Goal: Task Accomplishment & Management: Manage account settings

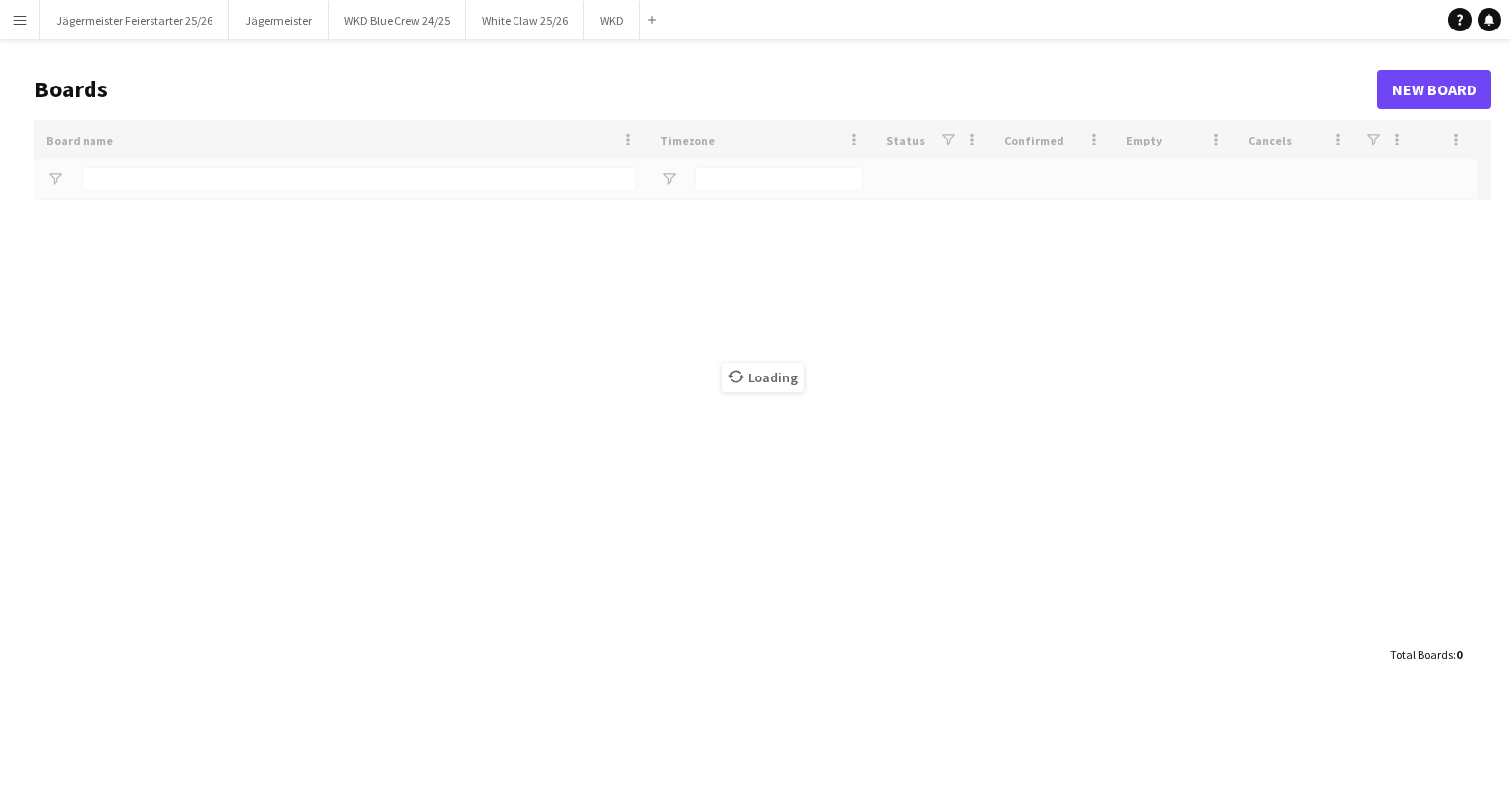
type input "***"
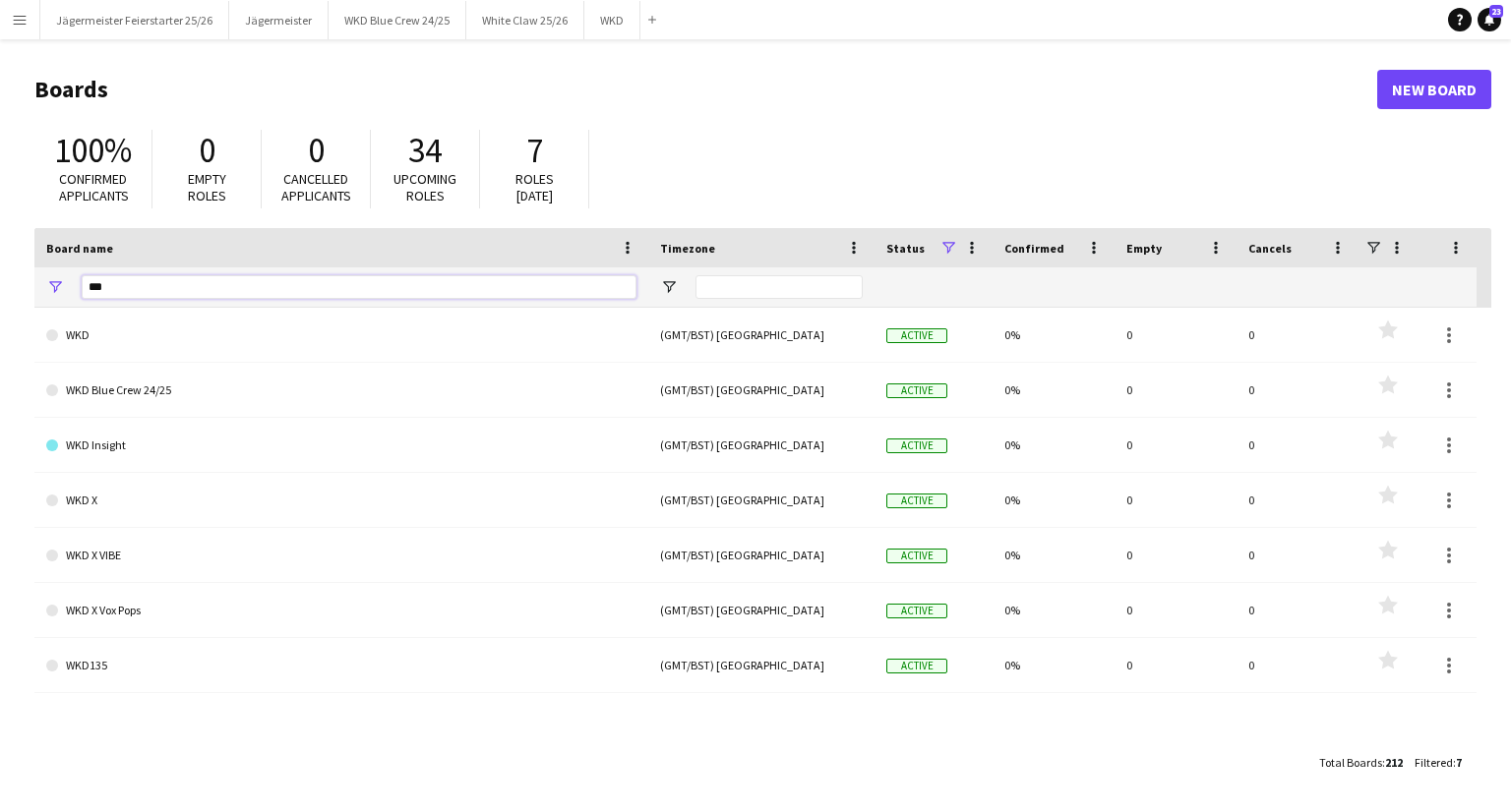
click at [417, 288] on input "***" at bounding box center [359, 287] width 555 height 24
click at [8, 28] on button "Menu" at bounding box center [20, 20] width 40 height 40
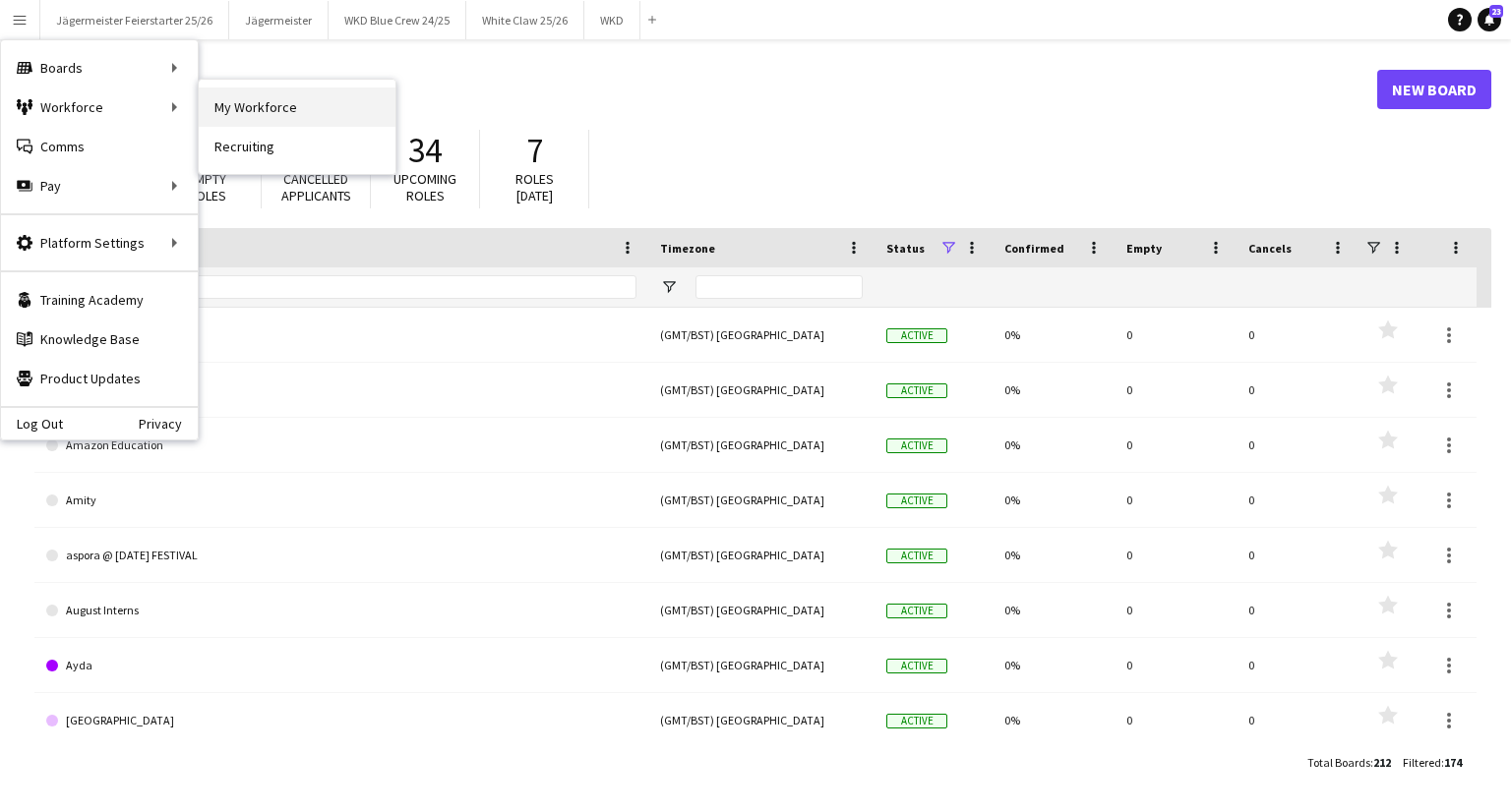
click at [264, 110] on link "My Workforce" at bounding box center [297, 107] width 197 height 40
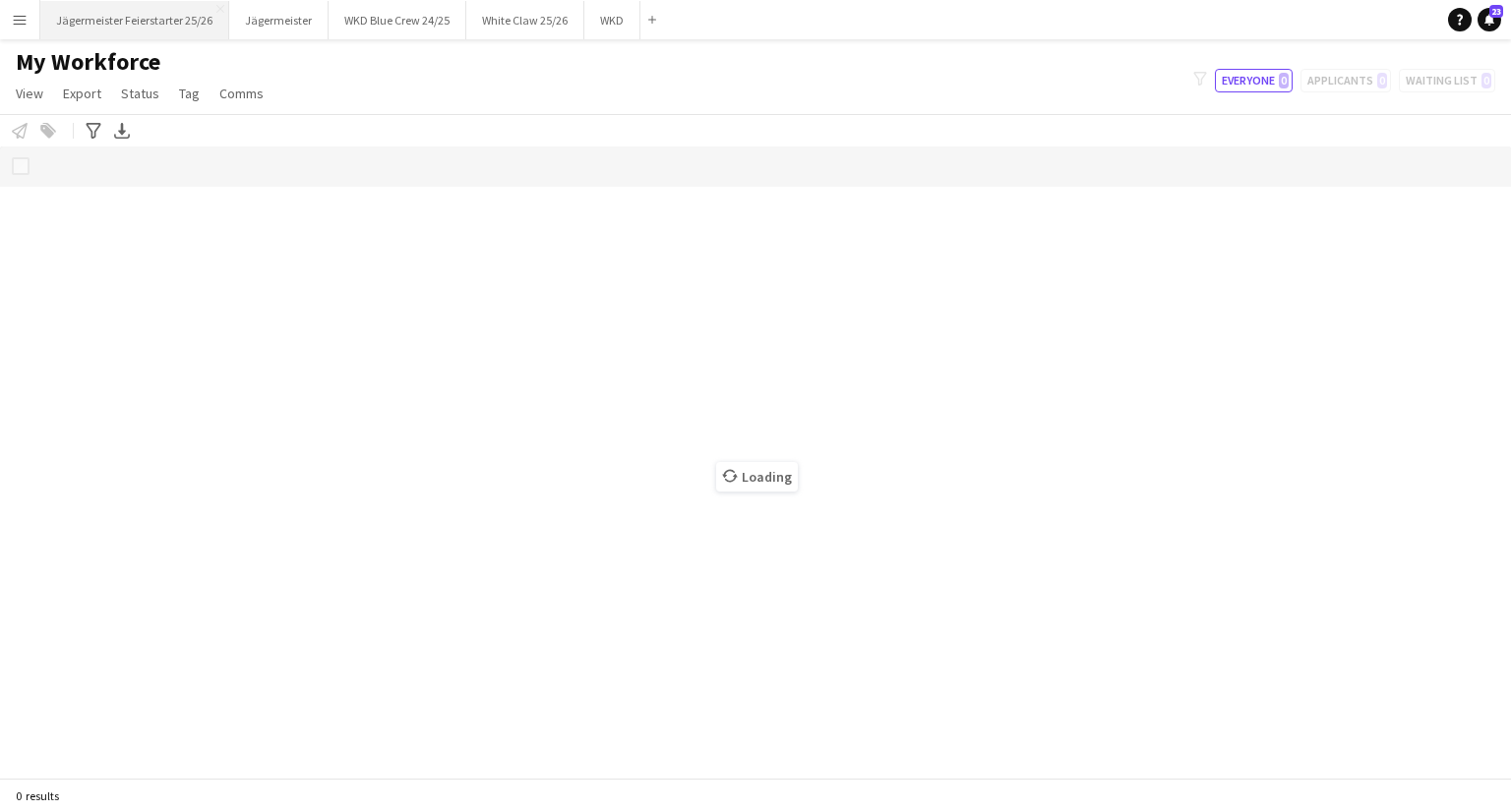
click at [129, 27] on button "Jägermeister Feierstarter 25/26 Close" at bounding box center [135, 20] width 189 height 39
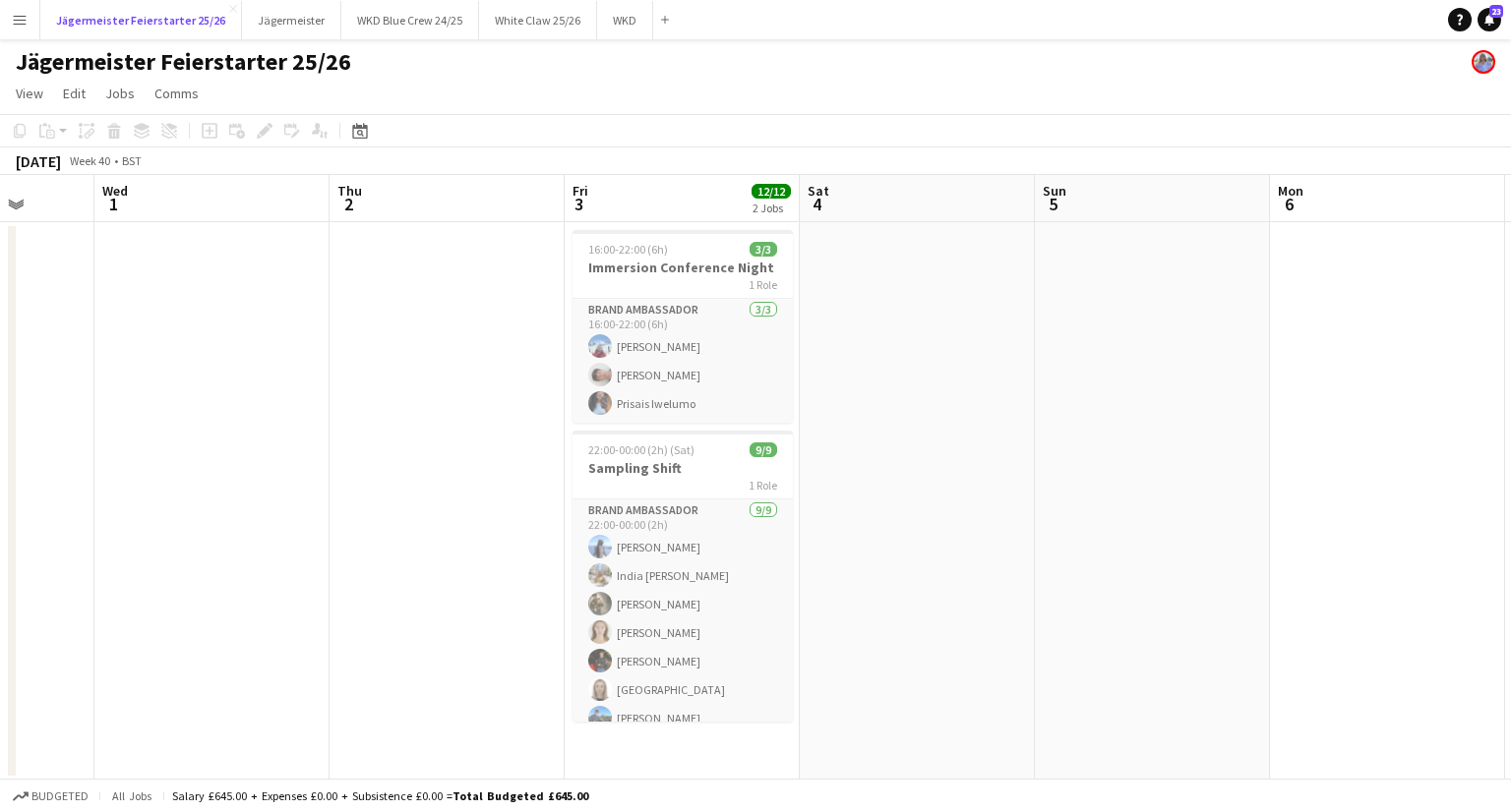
scroll to position [0, 612]
click at [673, 487] on div "1 Role" at bounding box center [682, 485] width 221 height 16
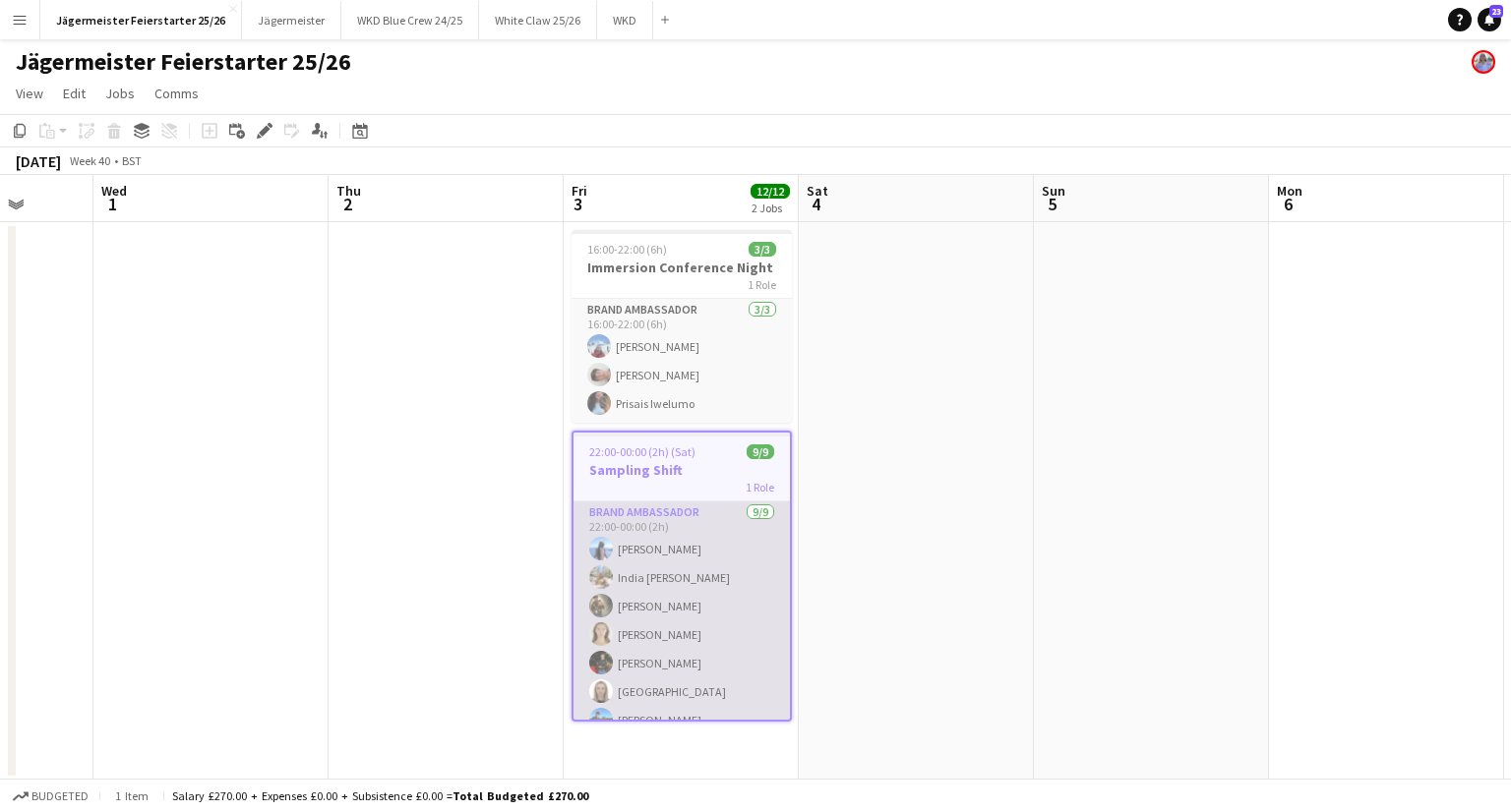
click at [704, 610] on app-card-role "Brand Ambassador [DATE] 22:00-00:00 (2h) [PERSON_NAME] [GEOGRAPHIC_DATA] [PERSO…" at bounding box center [682, 649] width 217 height 295
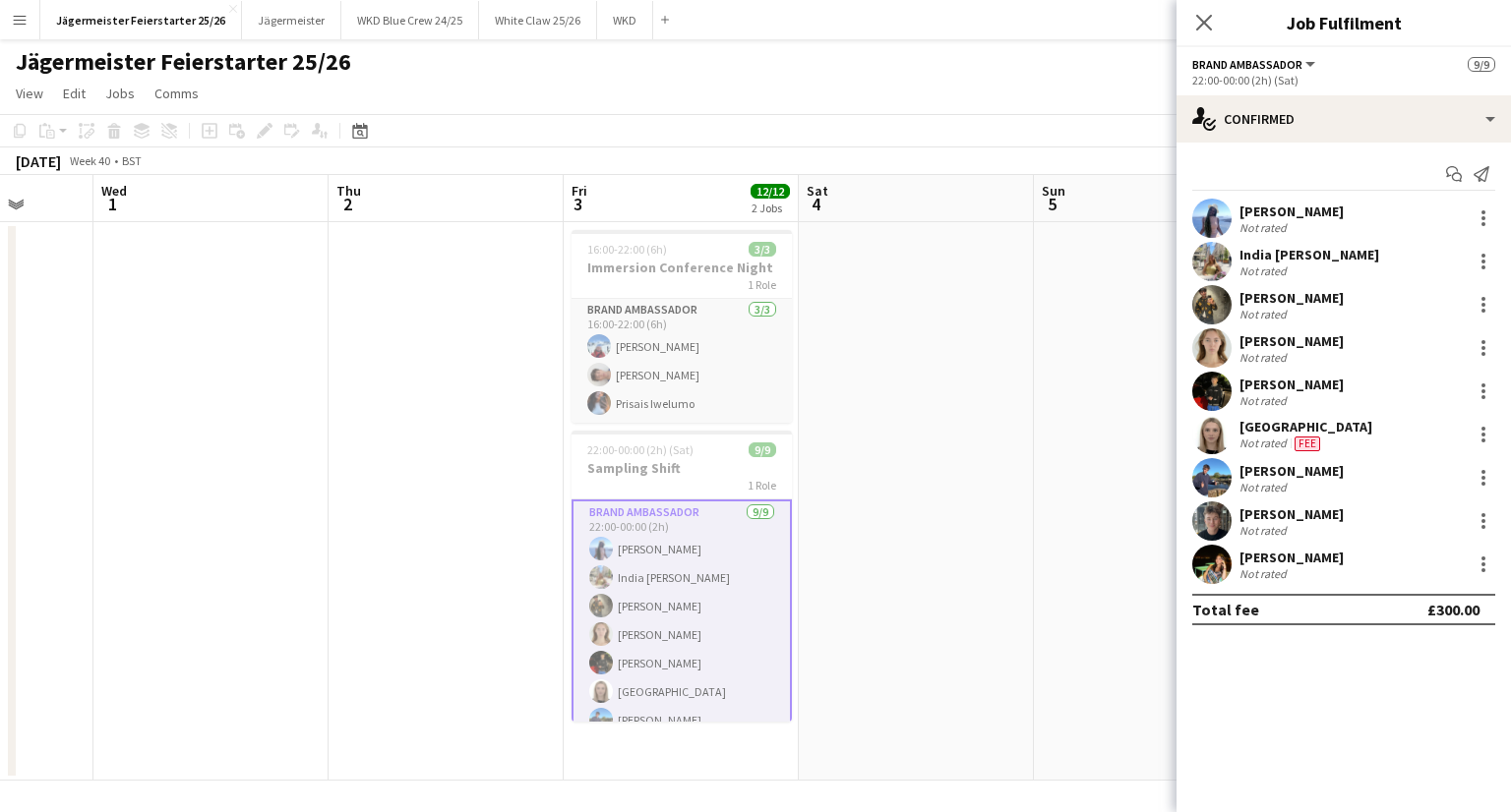
scroll to position [2, 0]
click at [1192, 8] on div "Close pop-in" at bounding box center [1204, 23] width 55 height 45
click at [1215, 18] on app-icon "Close pop-in" at bounding box center [1204, 23] width 29 height 29
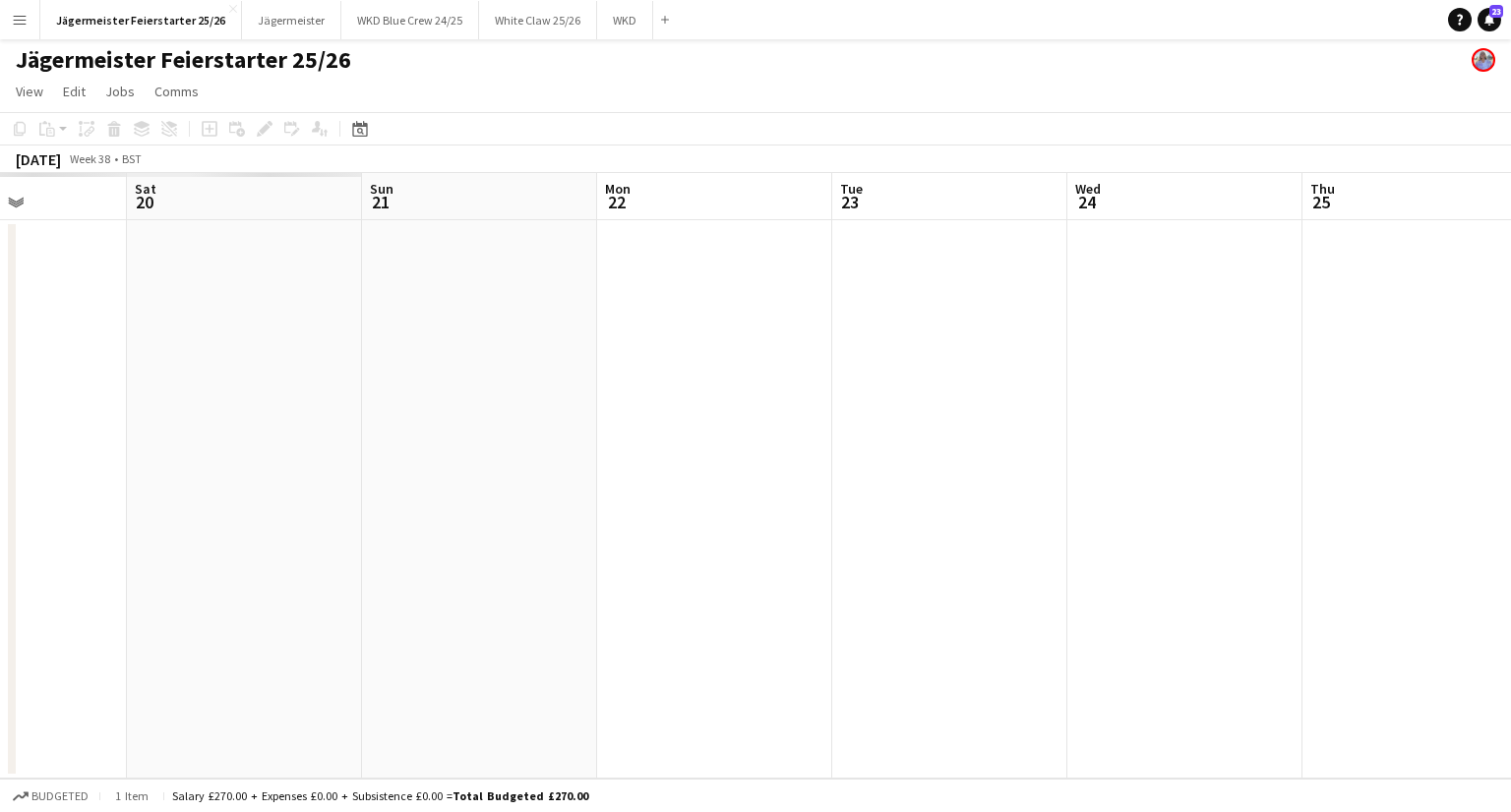
scroll to position [0, 510]
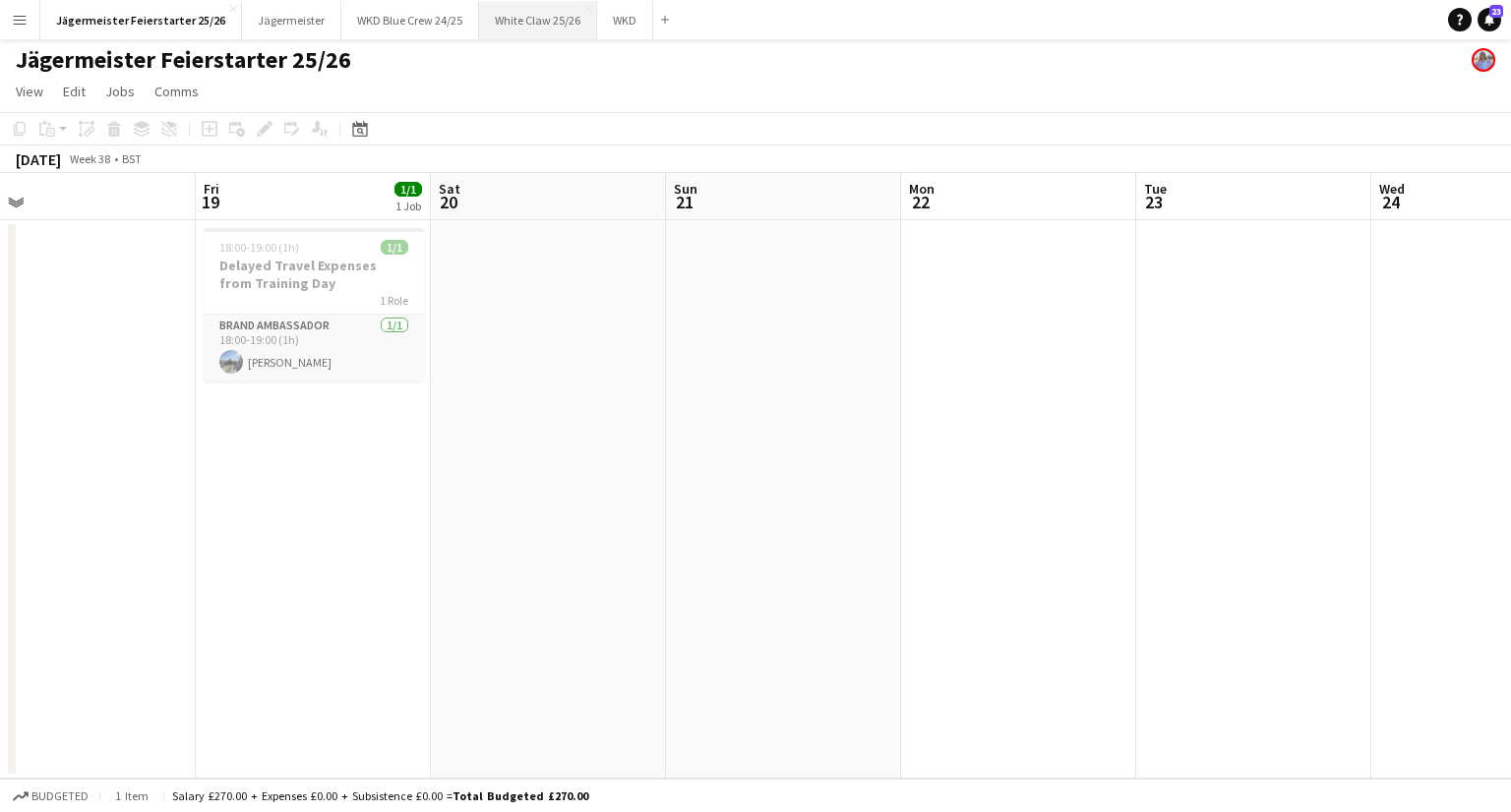
click at [514, 22] on button "White Claw 25/26 Close" at bounding box center [537, 20] width 118 height 39
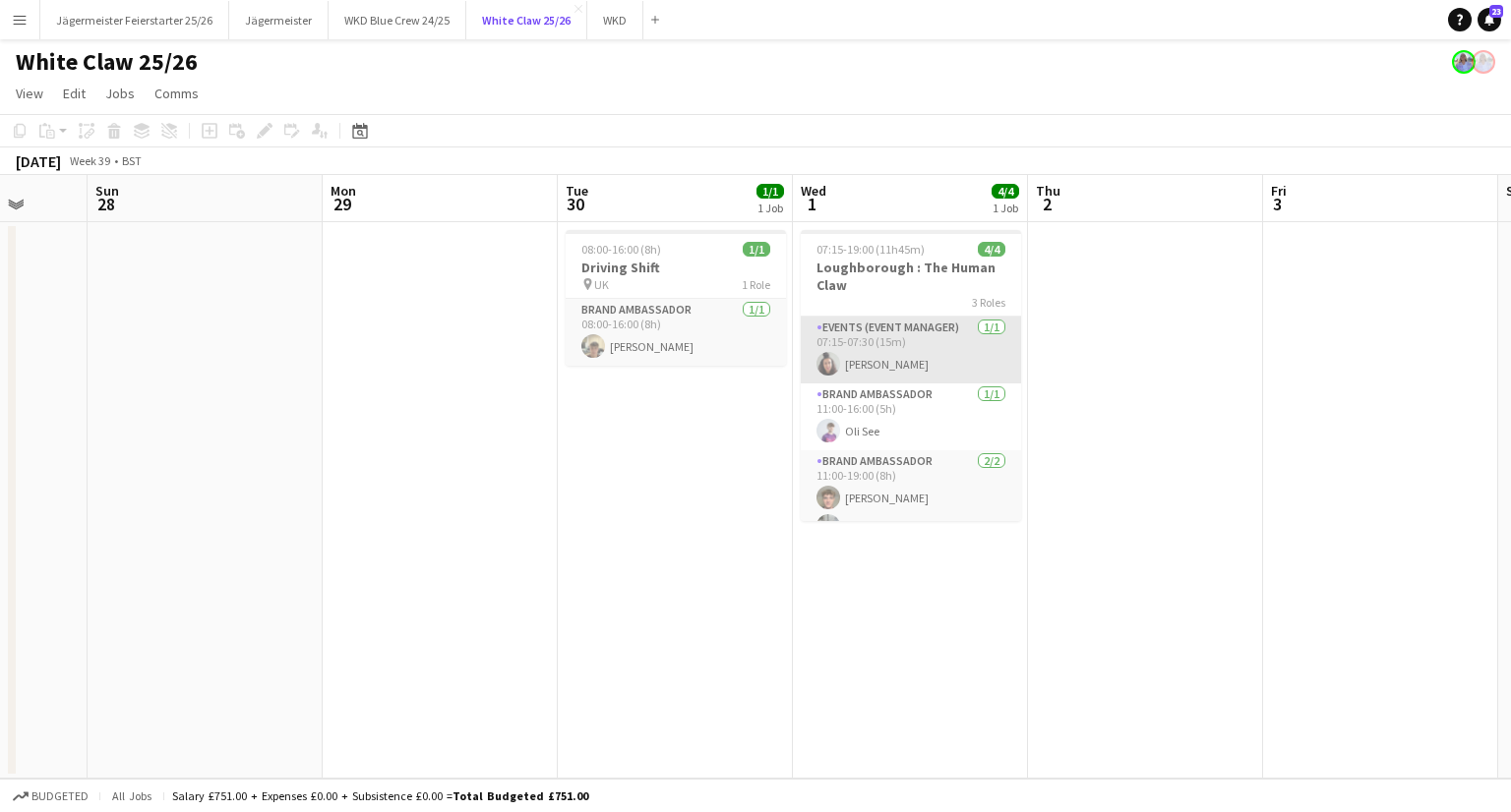
scroll to position [24, 0]
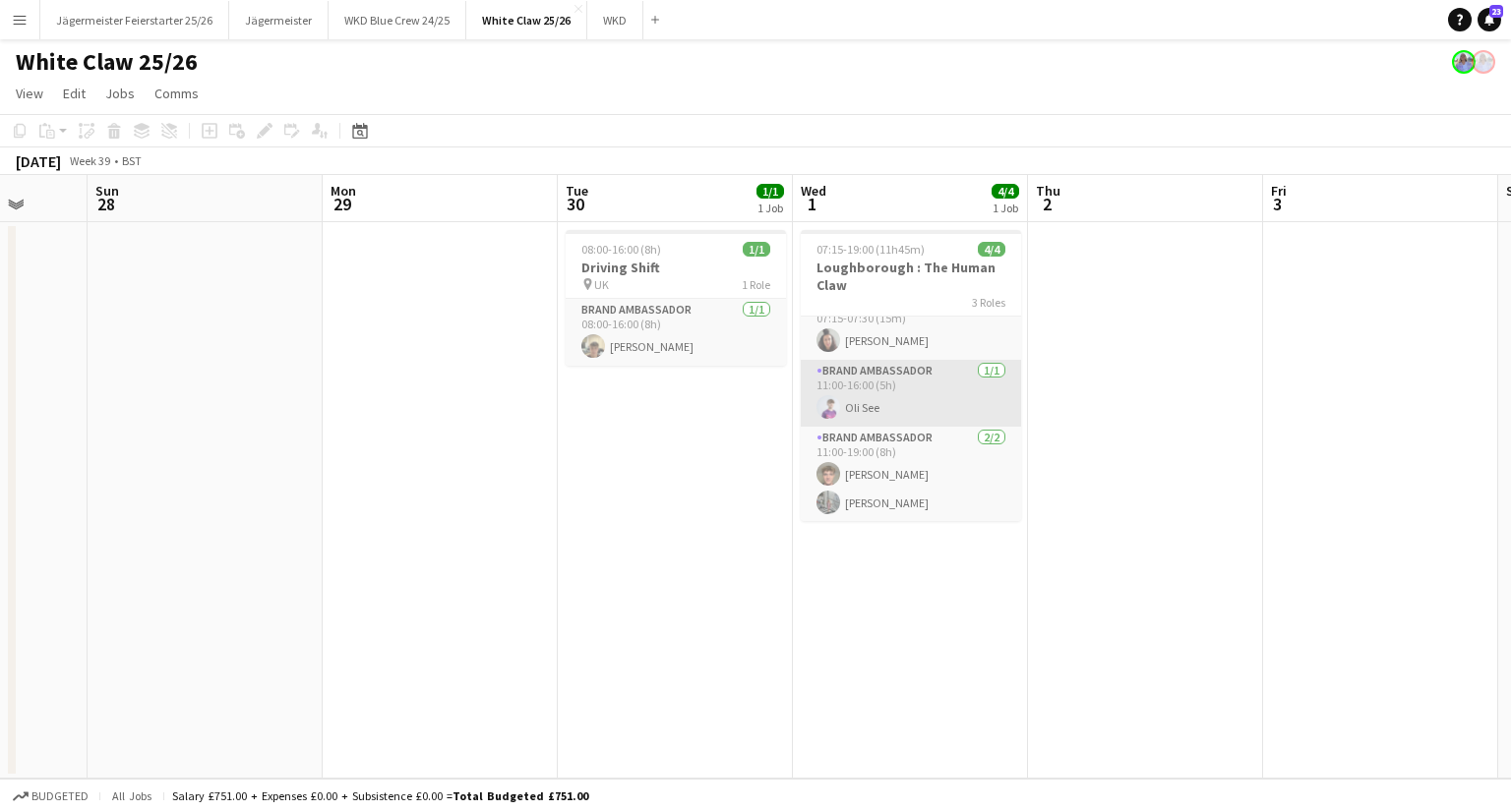
click at [898, 380] on app-card-role "Brand Ambassador [DATE] 11:00-16:00 (5h) [PERSON_NAME]" at bounding box center [910, 394] width 221 height 67
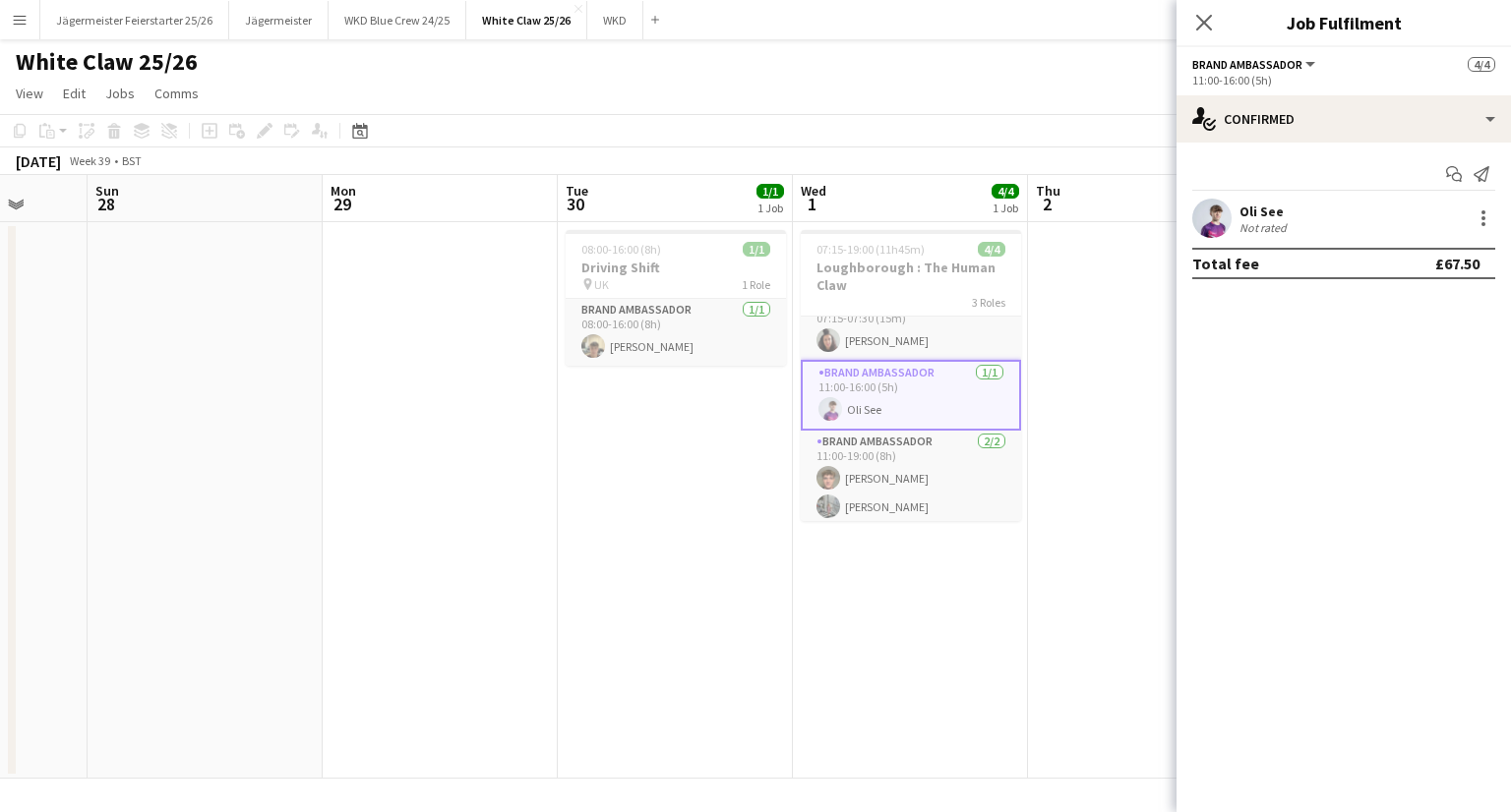
scroll to position [0, 0]
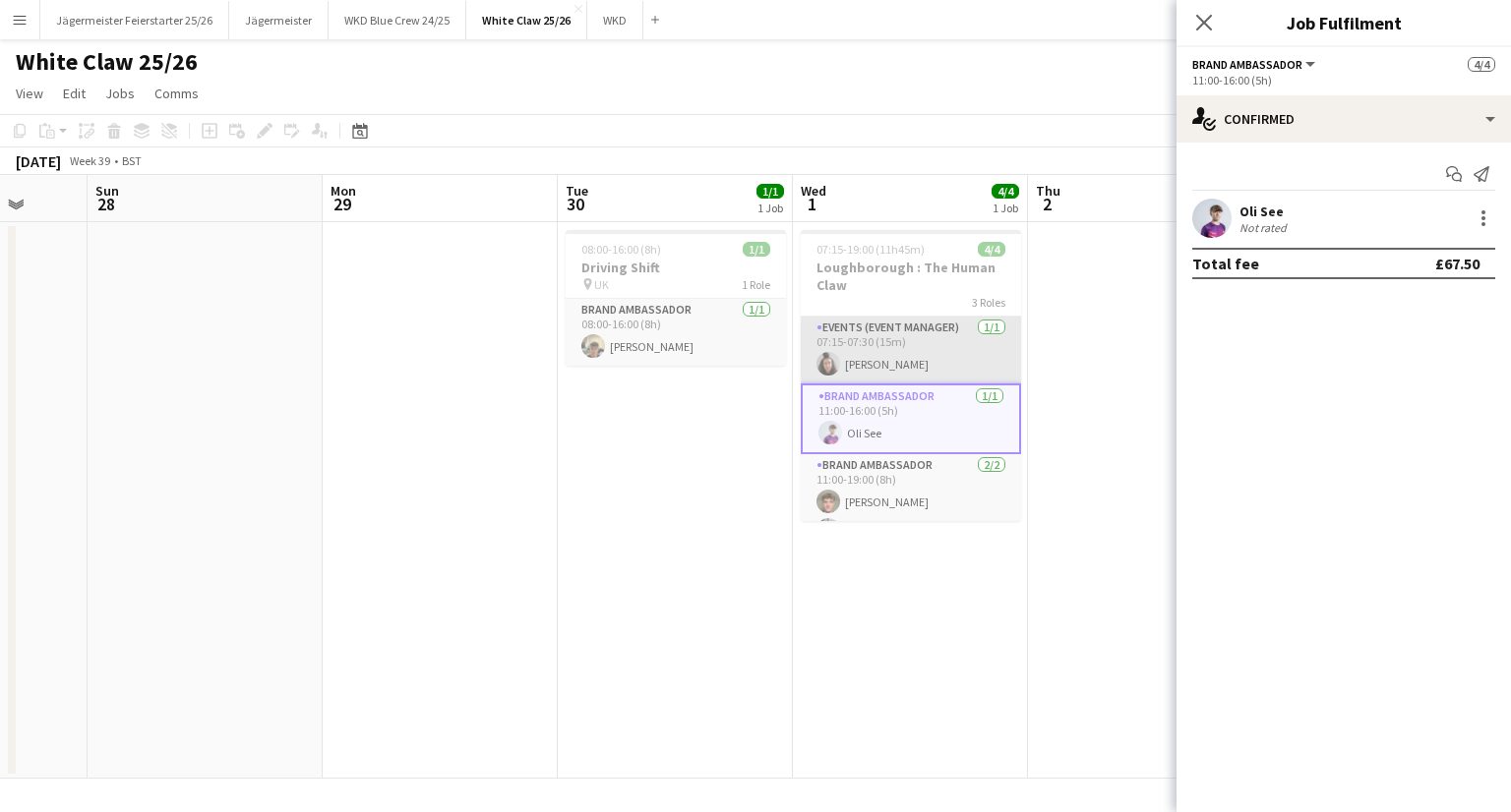
click at [924, 364] on app-card-role "Events (Event Manager) [DATE] 07:15-07:30 (15m) [PERSON_NAME]" at bounding box center [910, 350] width 221 height 67
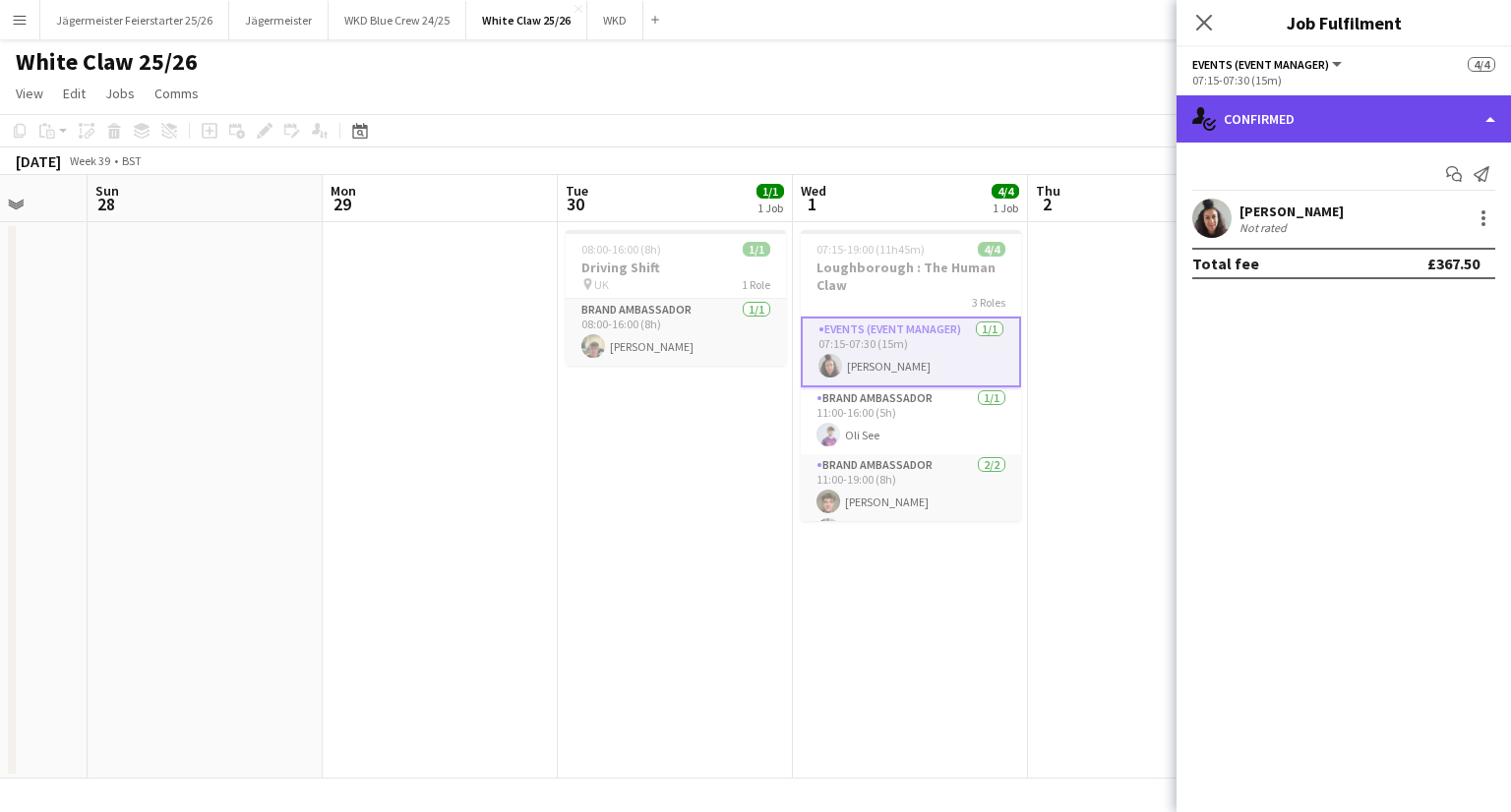
click at [1376, 132] on div "single-neutral-actions-check-2 Confirmed" at bounding box center [1344, 119] width 334 height 47
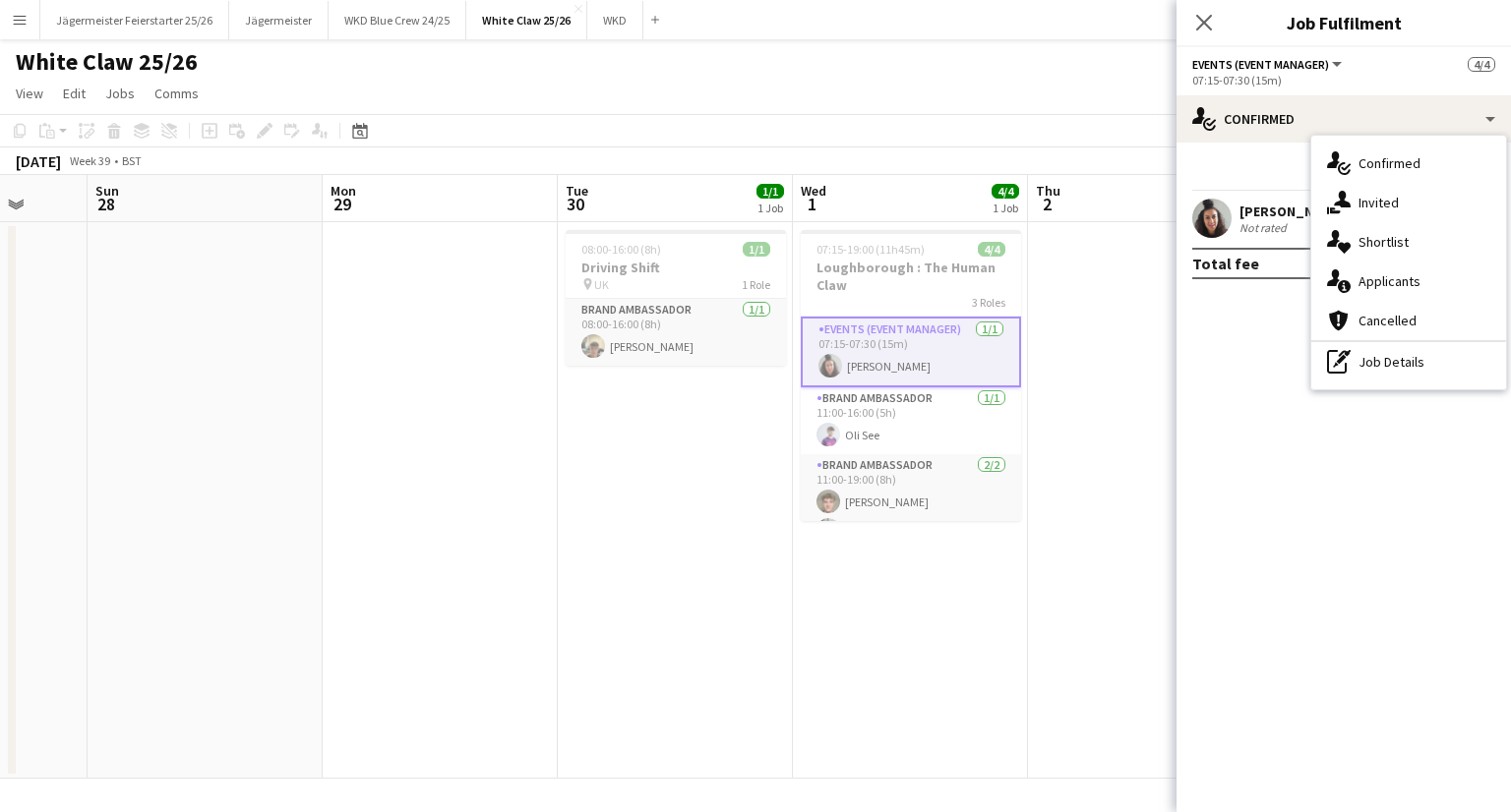
click at [1250, 433] on mat-expansion-panel "check Confirmed Start chat Send notification [PERSON_NAME] Not rated Total fee …" at bounding box center [1344, 477] width 334 height 670
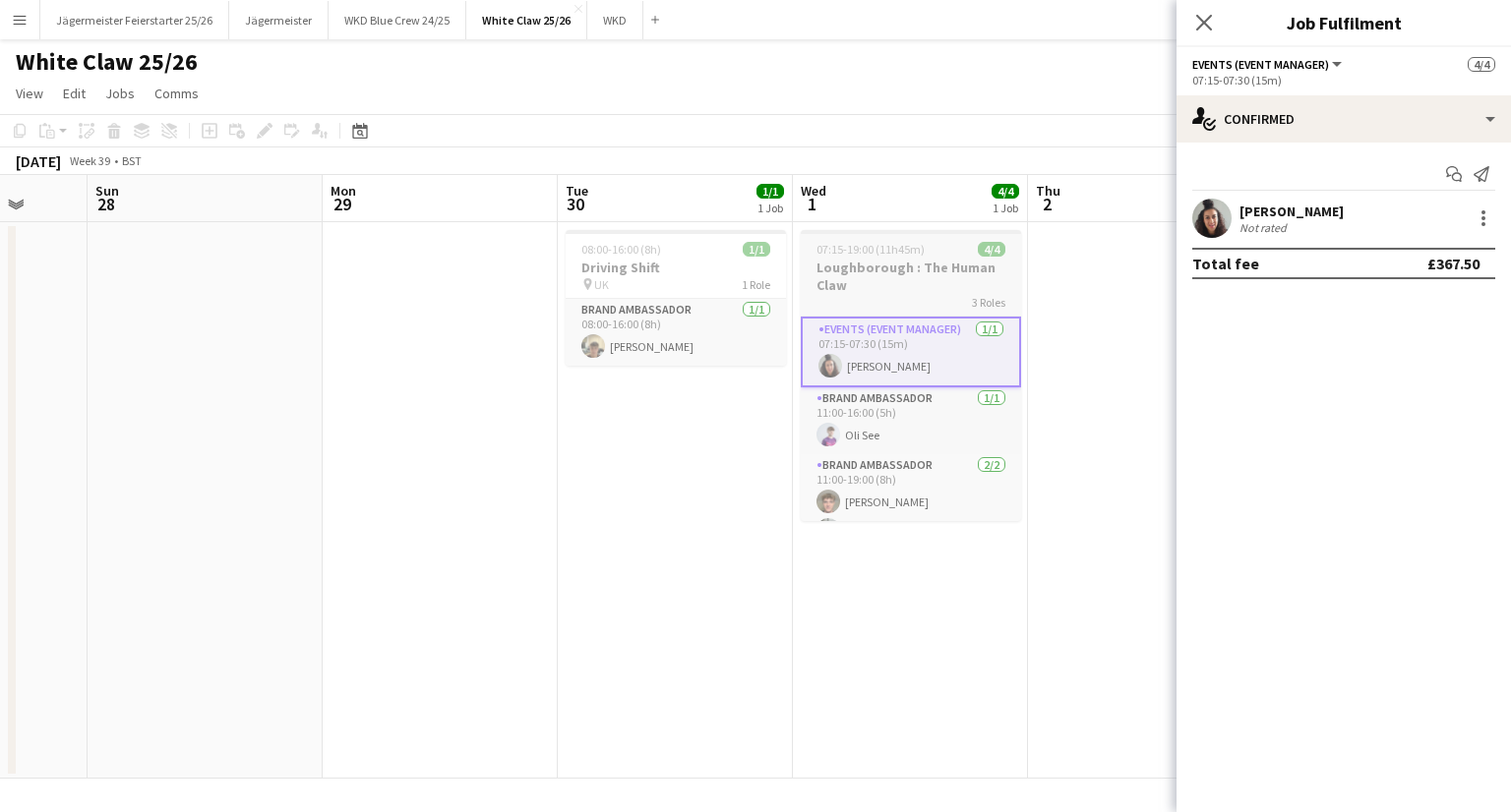
click at [939, 280] on h3 "Loughborough : The Human Claw" at bounding box center [910, 276] width 221 height 36
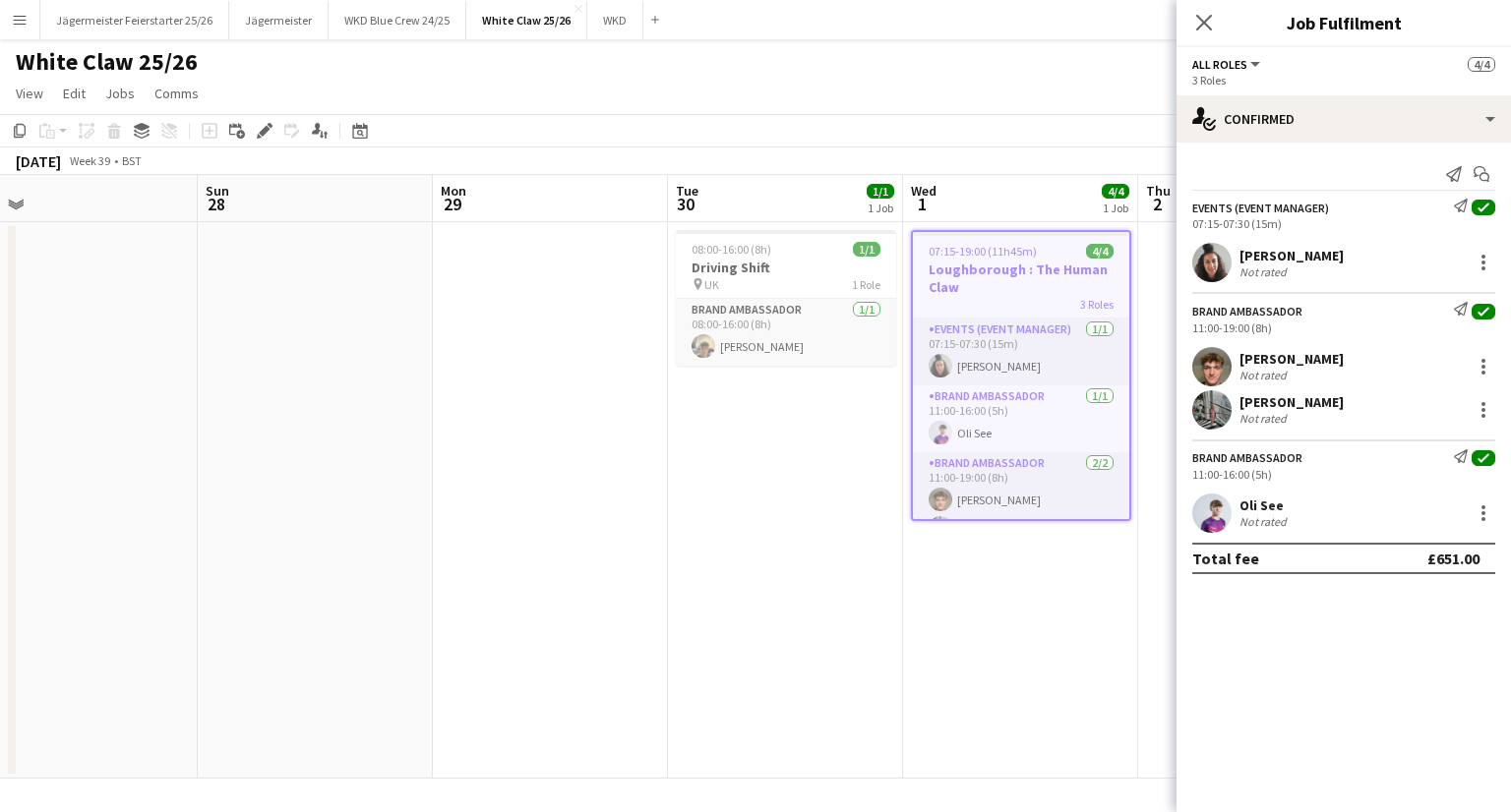
scroll to position [0, 510]
click at [369, 19] on button "WKD Blue Crew 24/25 Close" at bounding box center [397, 20] width 138 height 39
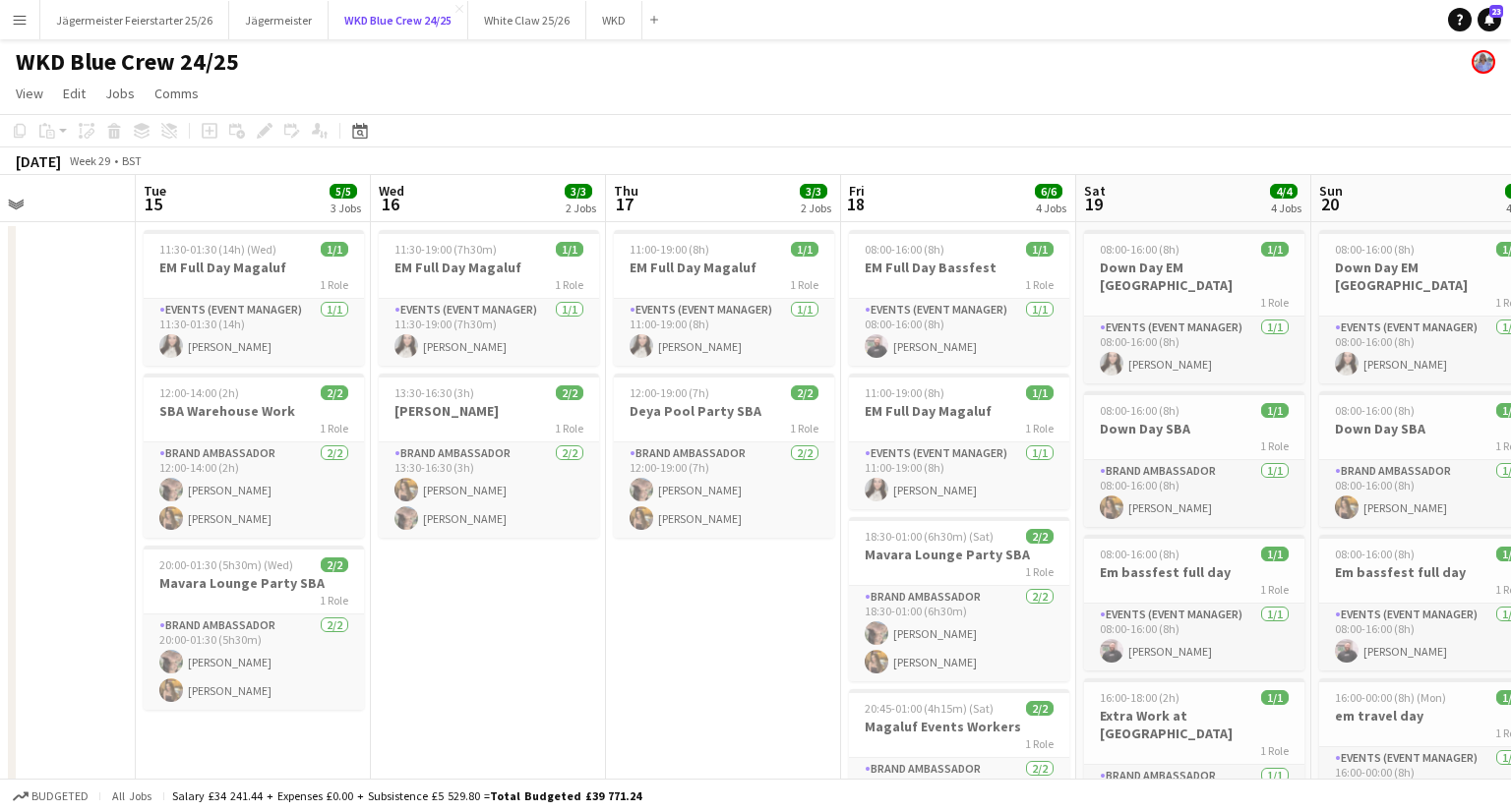
scroll to position [0, 574]
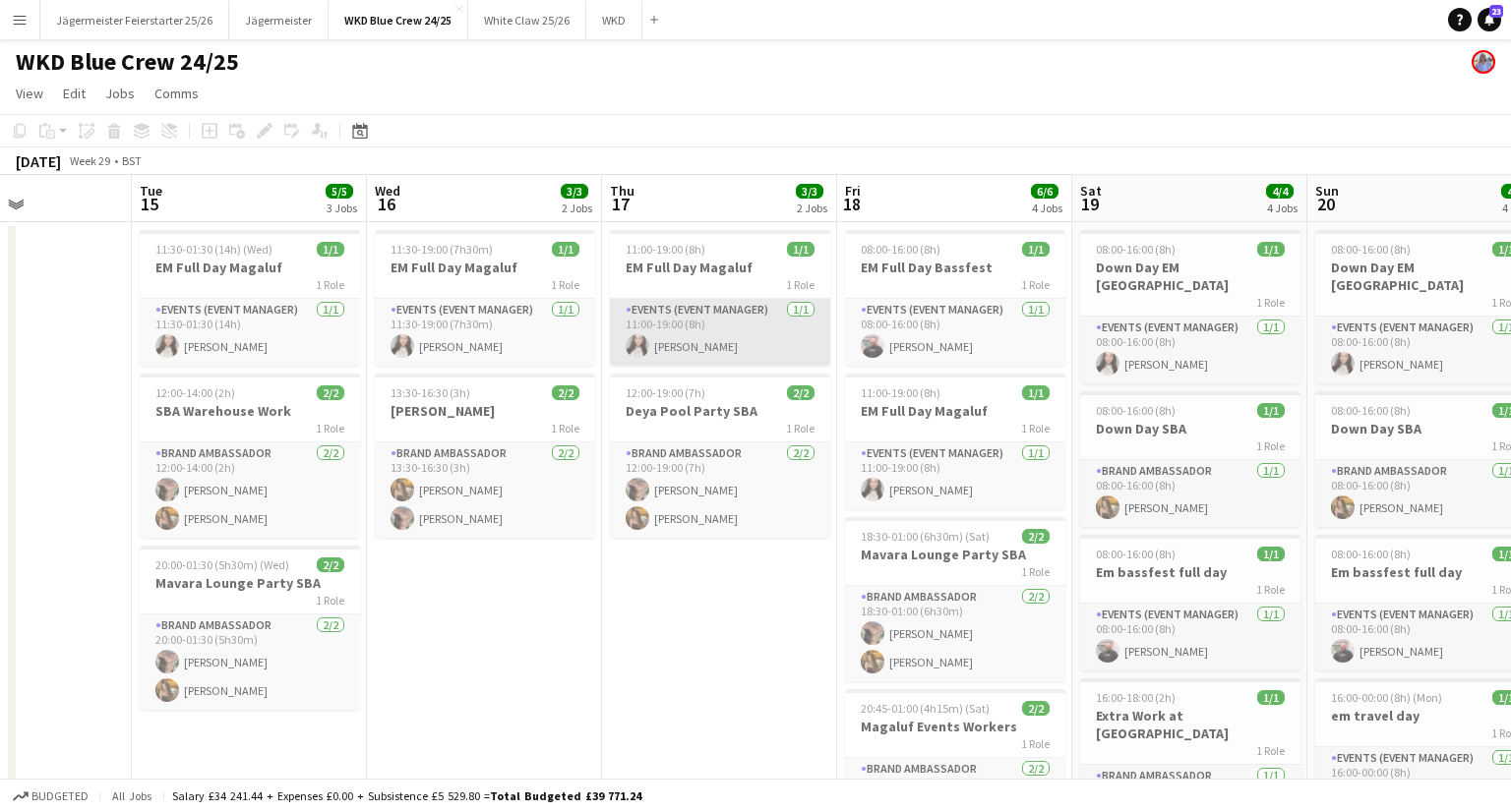
click at [744, 321] on app-card-role "Events (Event Manager) [DATE] 11:00-19:00 (8h) [PERSON_NAME]" at bounding box center [719, 332] width 221 height 67
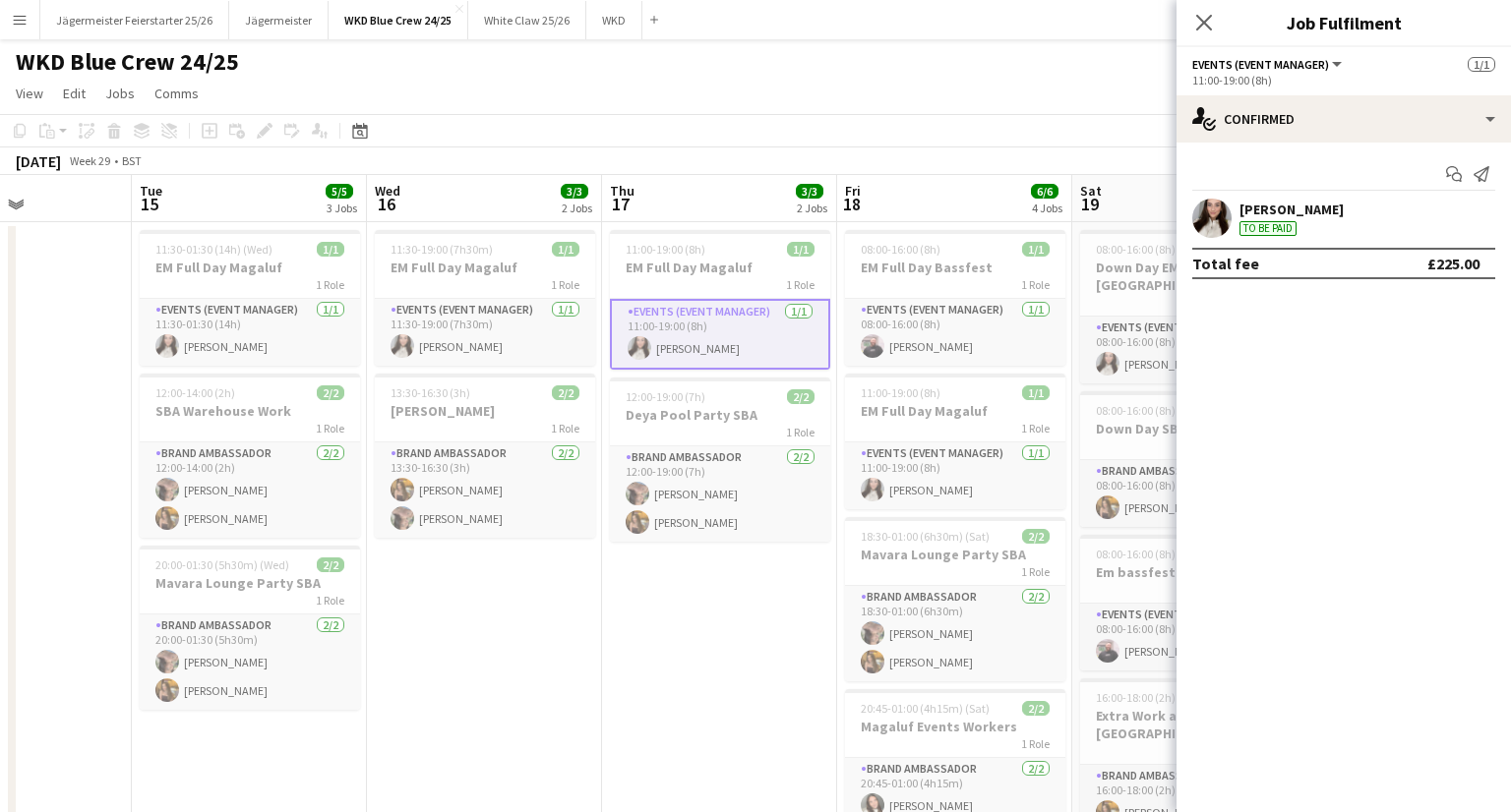
click at [1200, 36] on div "Close pop-in" at bounding box center [1204, 23] width 55 height 45
click at [1198, 37] on div "Close pop-in" at bounding box center [1204, 23] width 55 height 45
click at [1200, 31] on icon "Close pop-in" at bounding box center [1203, 22] width 19 height 19
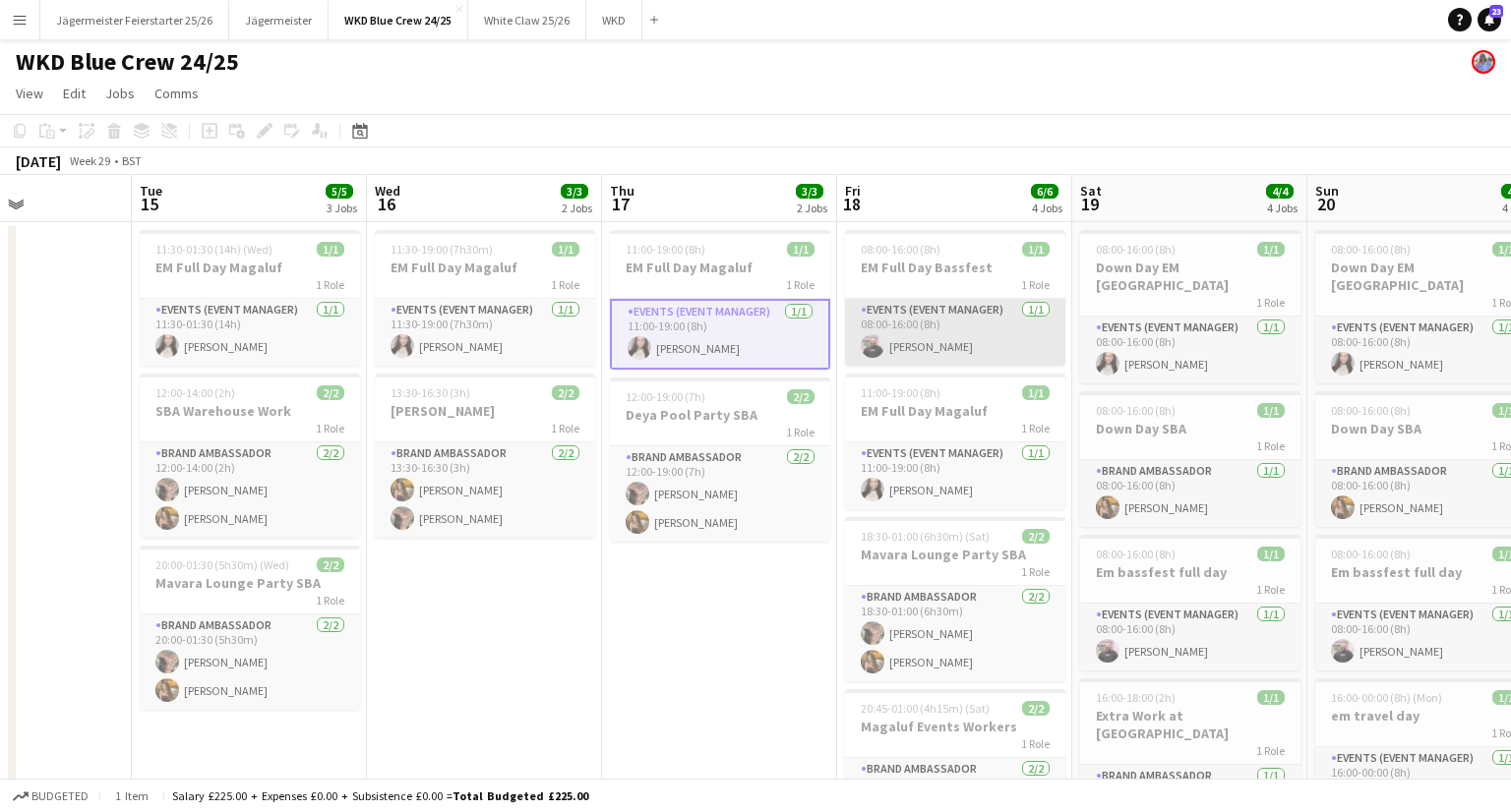
click at [927, 331] on app-card-role "Events (Event Manager) [DATE] 08:00-16:00 (8h) [PERSON_NAME]" at bounding box center [955, 332] width 221 height 67
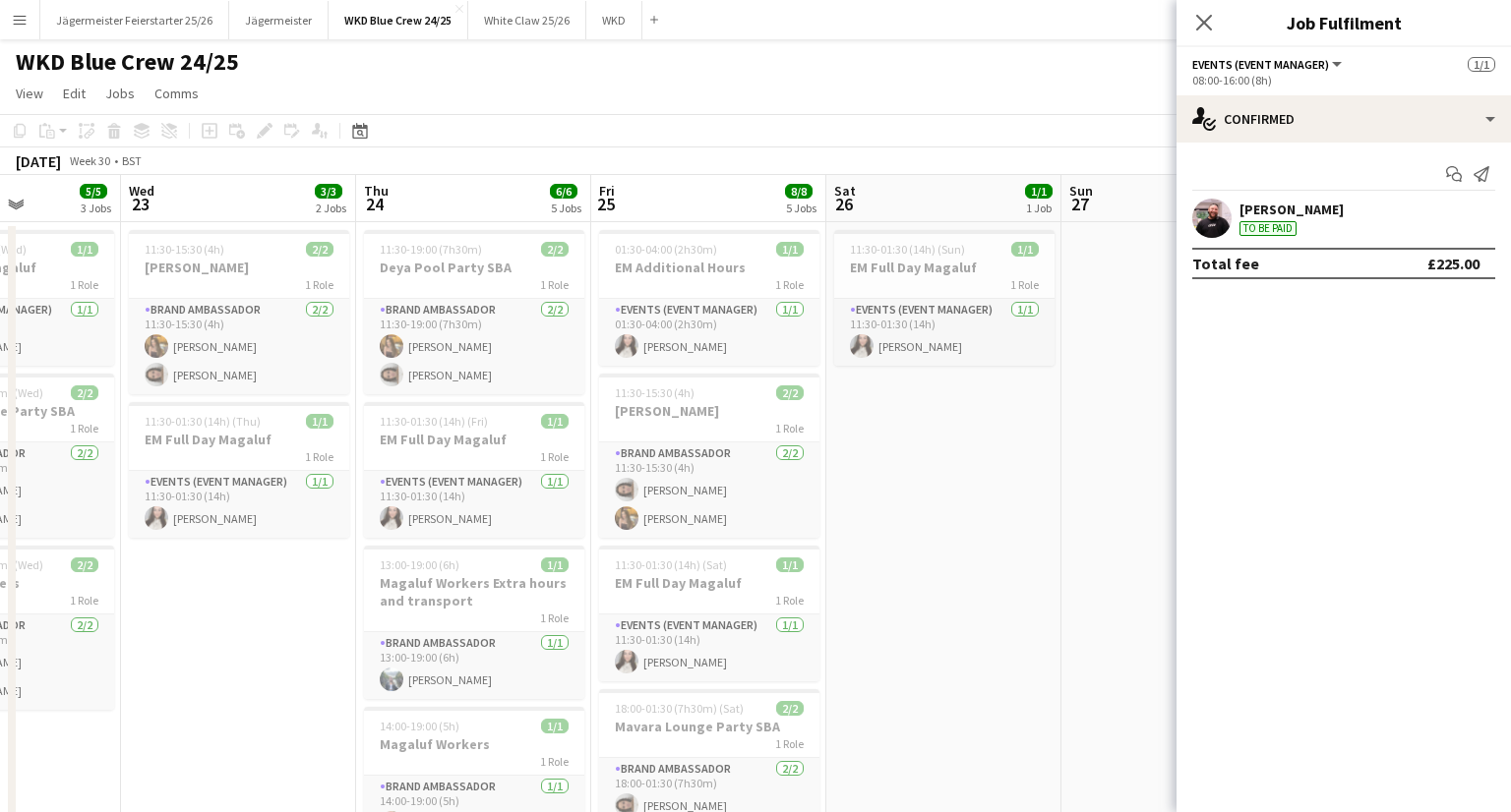
scroll to position [0, 582]
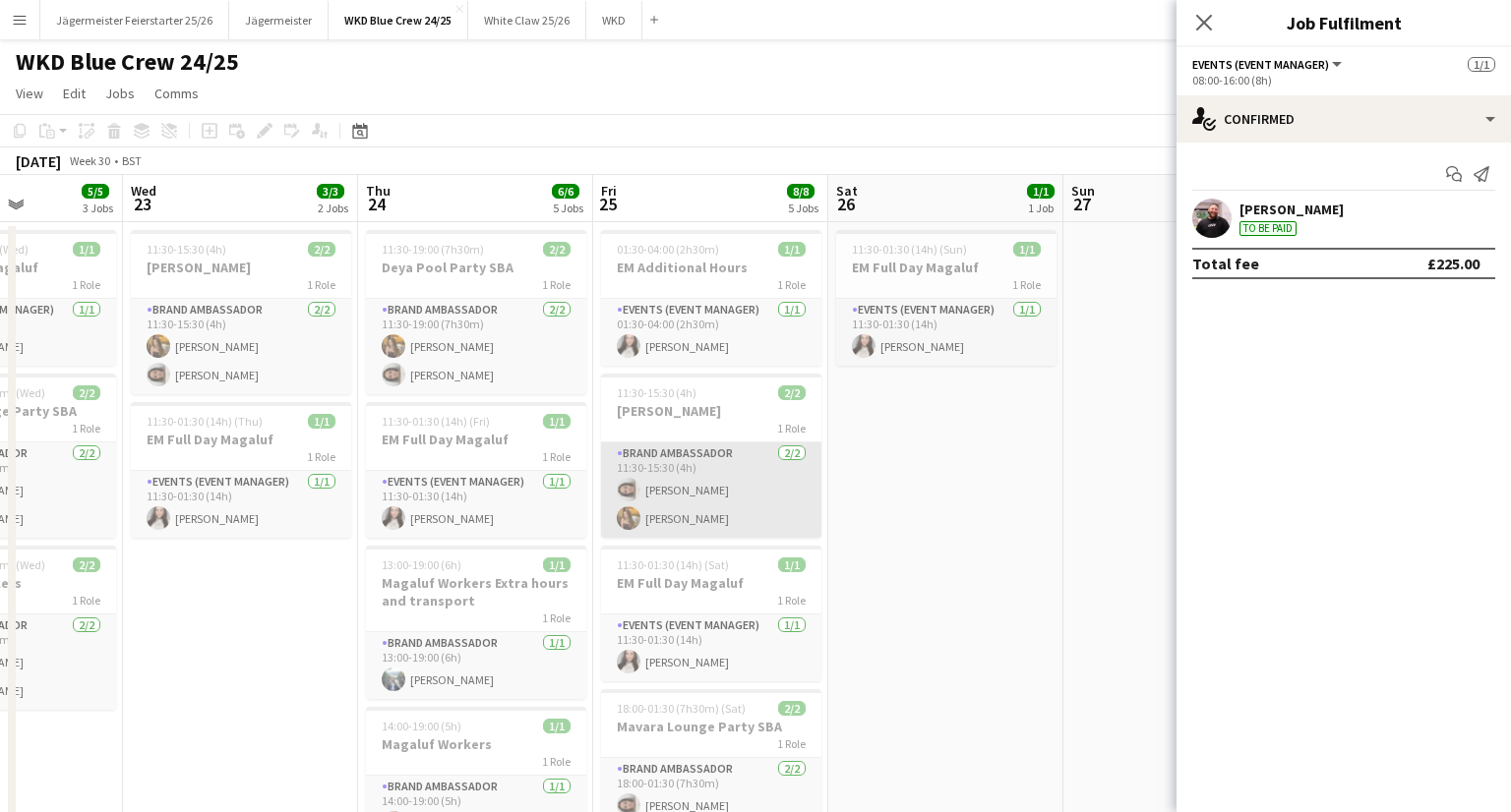
click at [742, 497] on app-card-role "Brand Ambassador [DATE] 11:30-15:30 (4h) [PERSON_NAME] [PERSON_NAME]" at bounding box center [710, 490] width 221 height 95
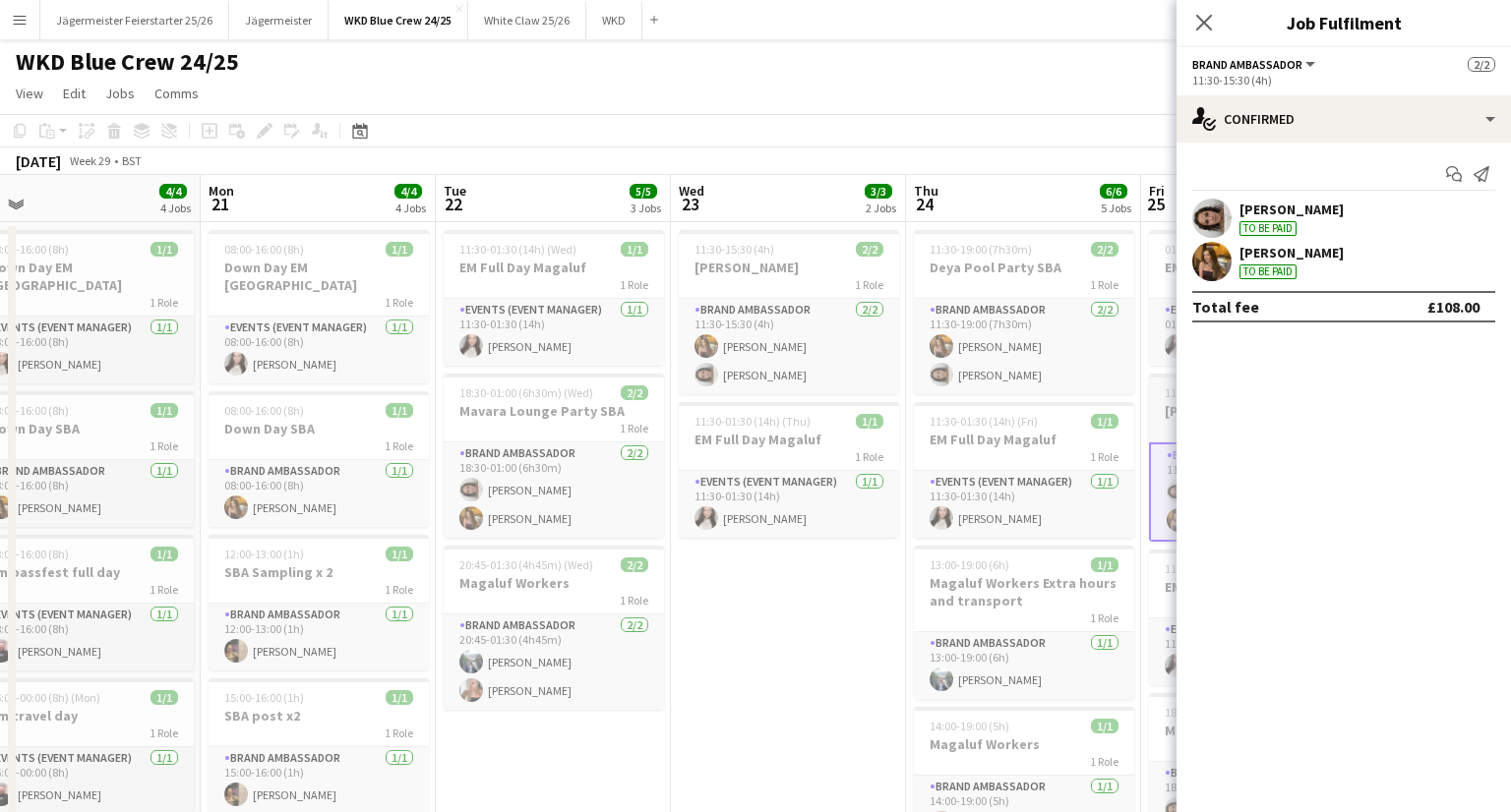
scroll to position [0, 440]
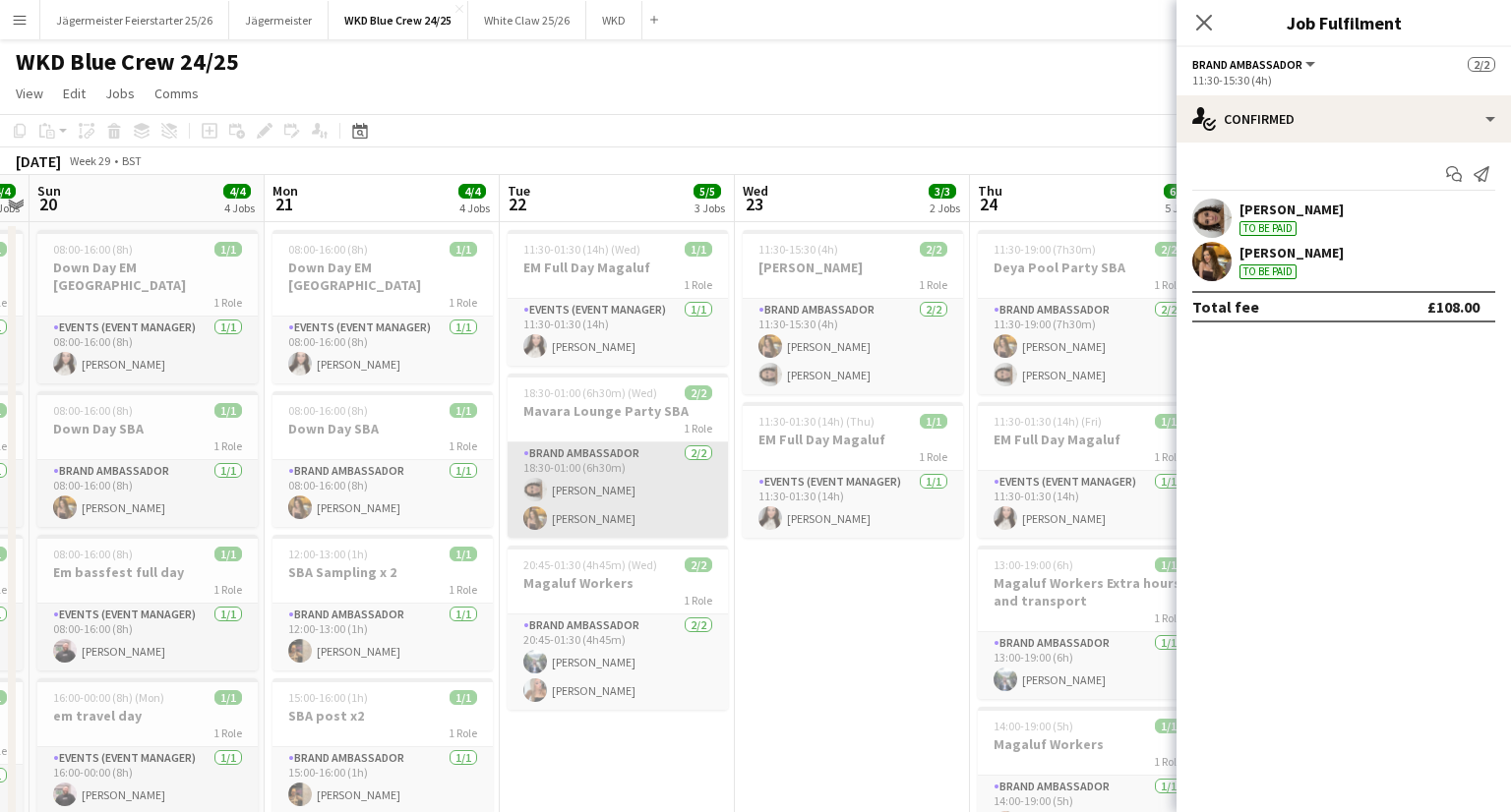
click at [672, 489] on app-card-role "Brand Ambassador [DATE] 18:30-01:00 (6h30m) [PERSON_NAME] [PERSON_NAME]" at bounding box center [617, 490] width 221 height 95
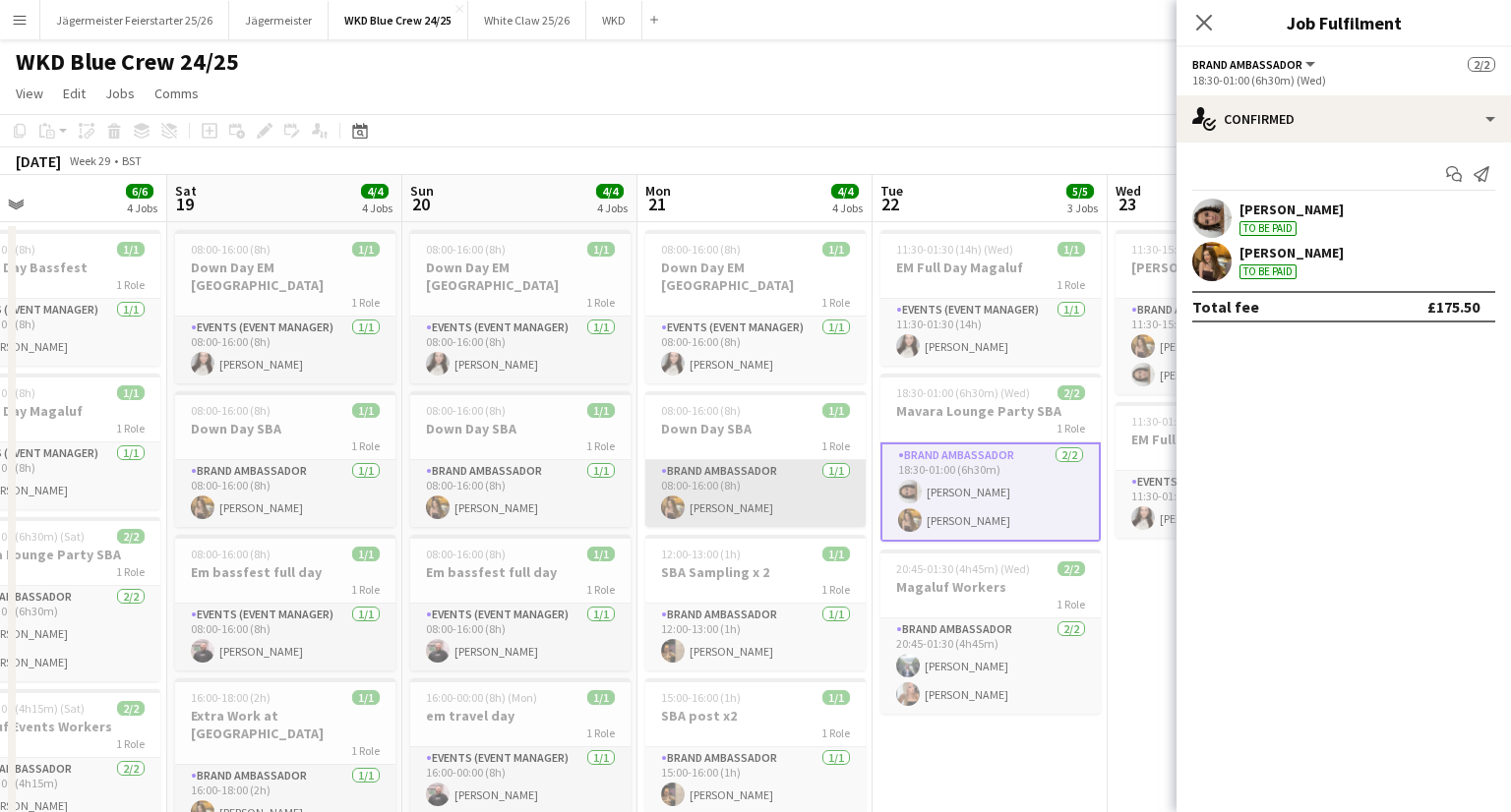
scroll to position [0, 537]
click at [795, 469] on app-card-role "Brand Ambassador [DATE] 08:00-16:00 (8h) [PERSON_NAME]" at bounding box center [756, 494] width 221 height 67
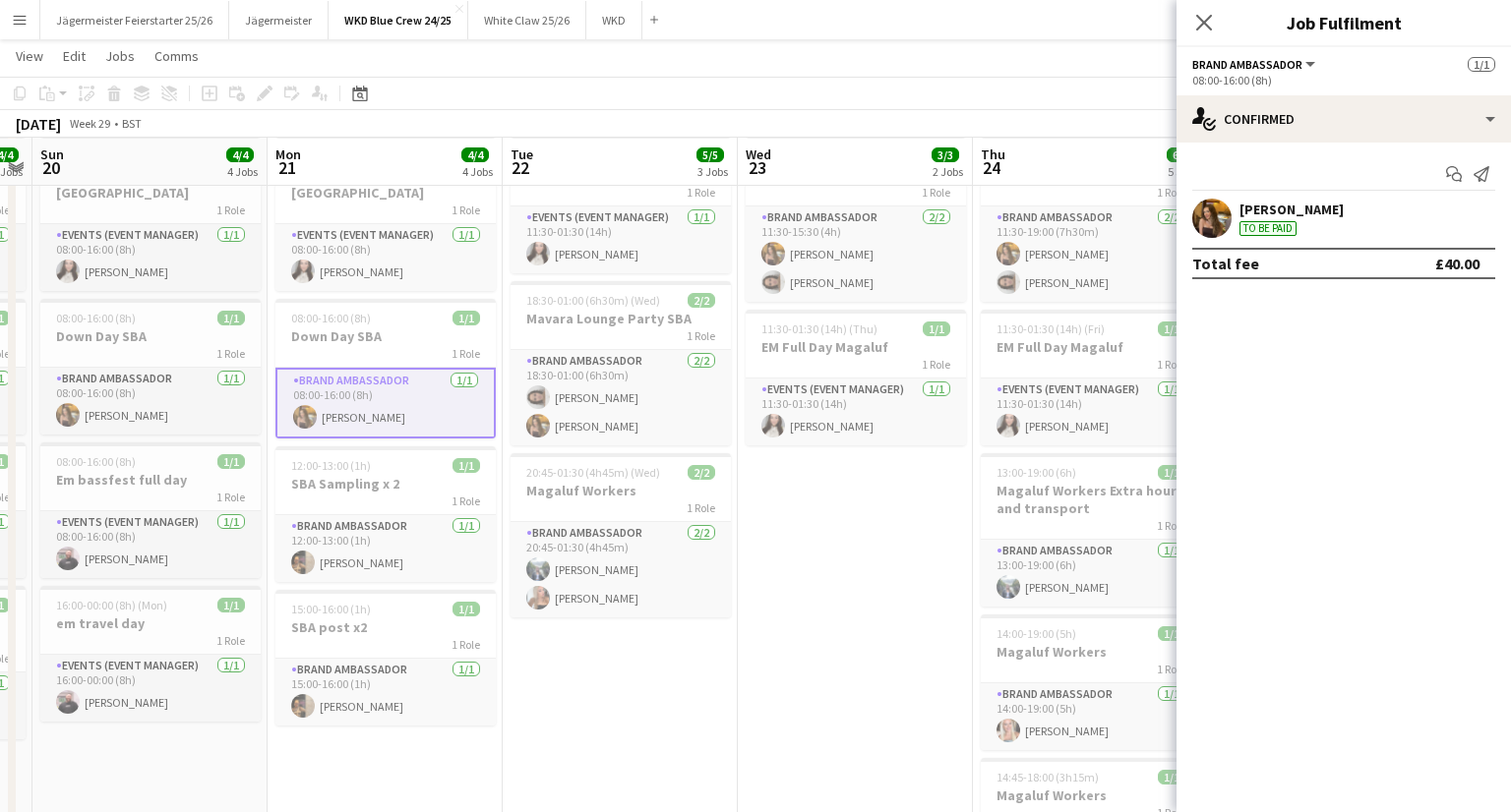
scroll to position [0, 681]
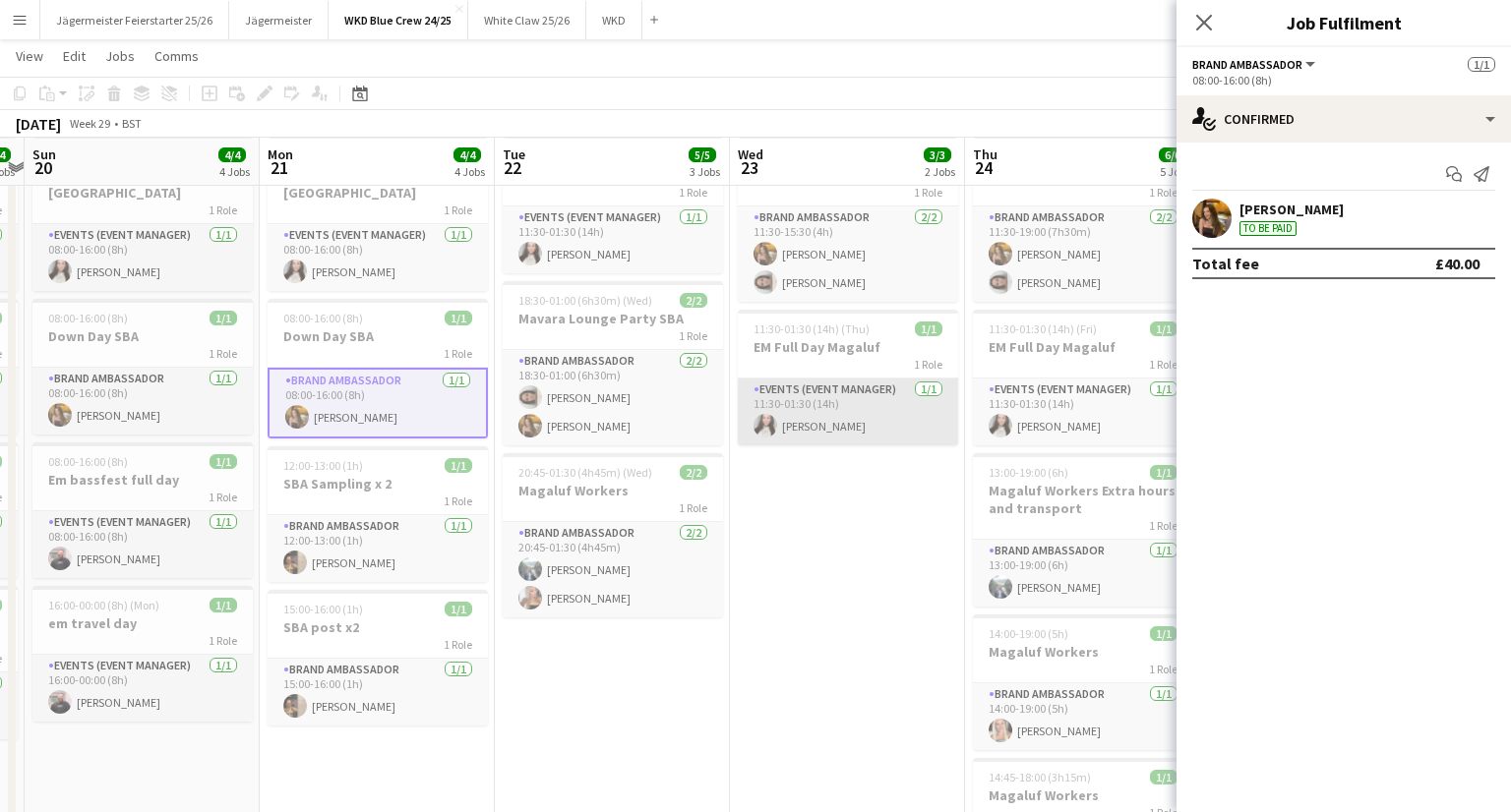
click at [870, 402] on app-card-role "Events (Event Manager) [DATE] 11:30-01:30 (14h) [PERSON_NAME]" at bounding box center [848, 412] width 221 height 67
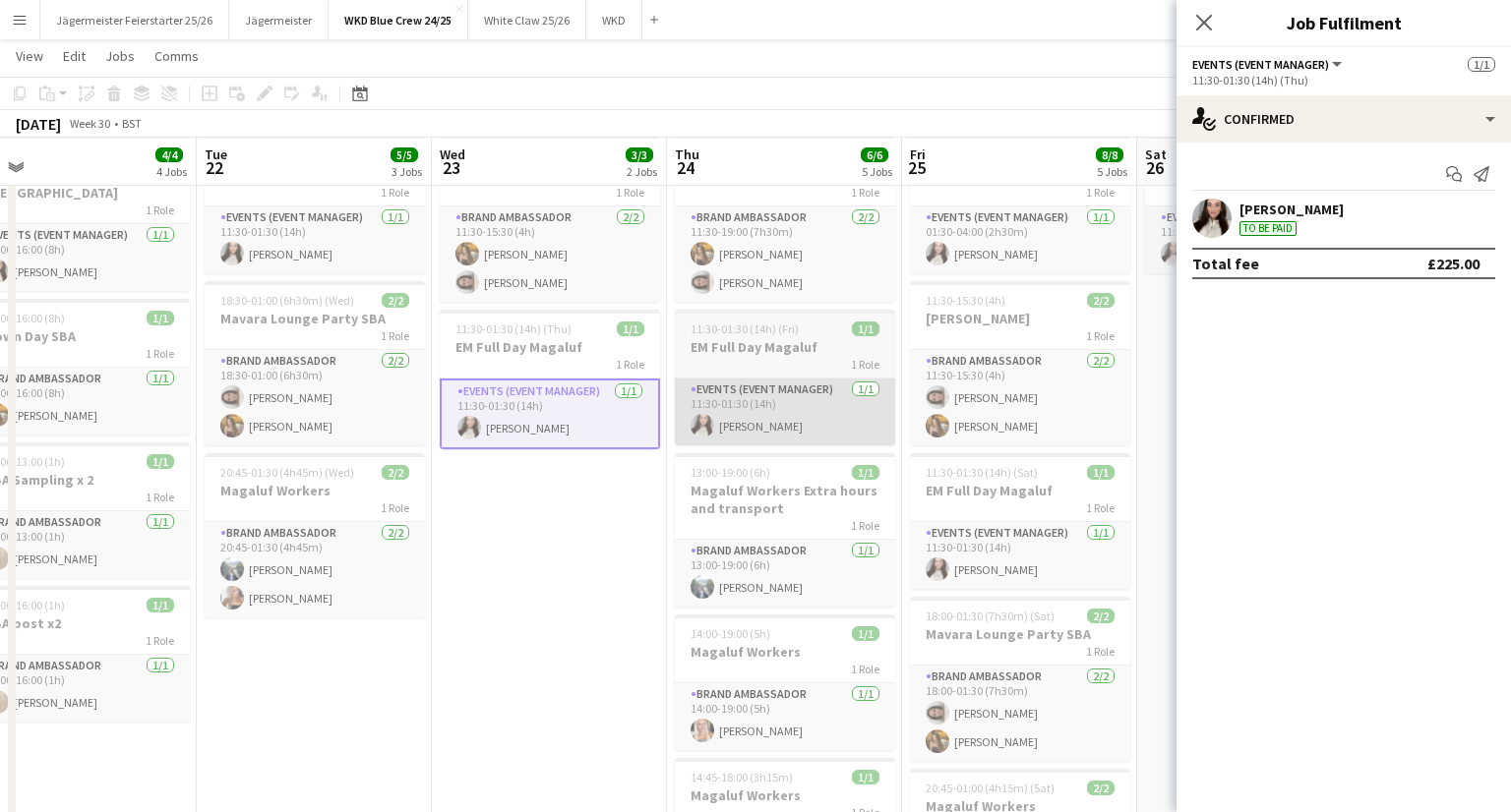
scroll to position [0, 757]
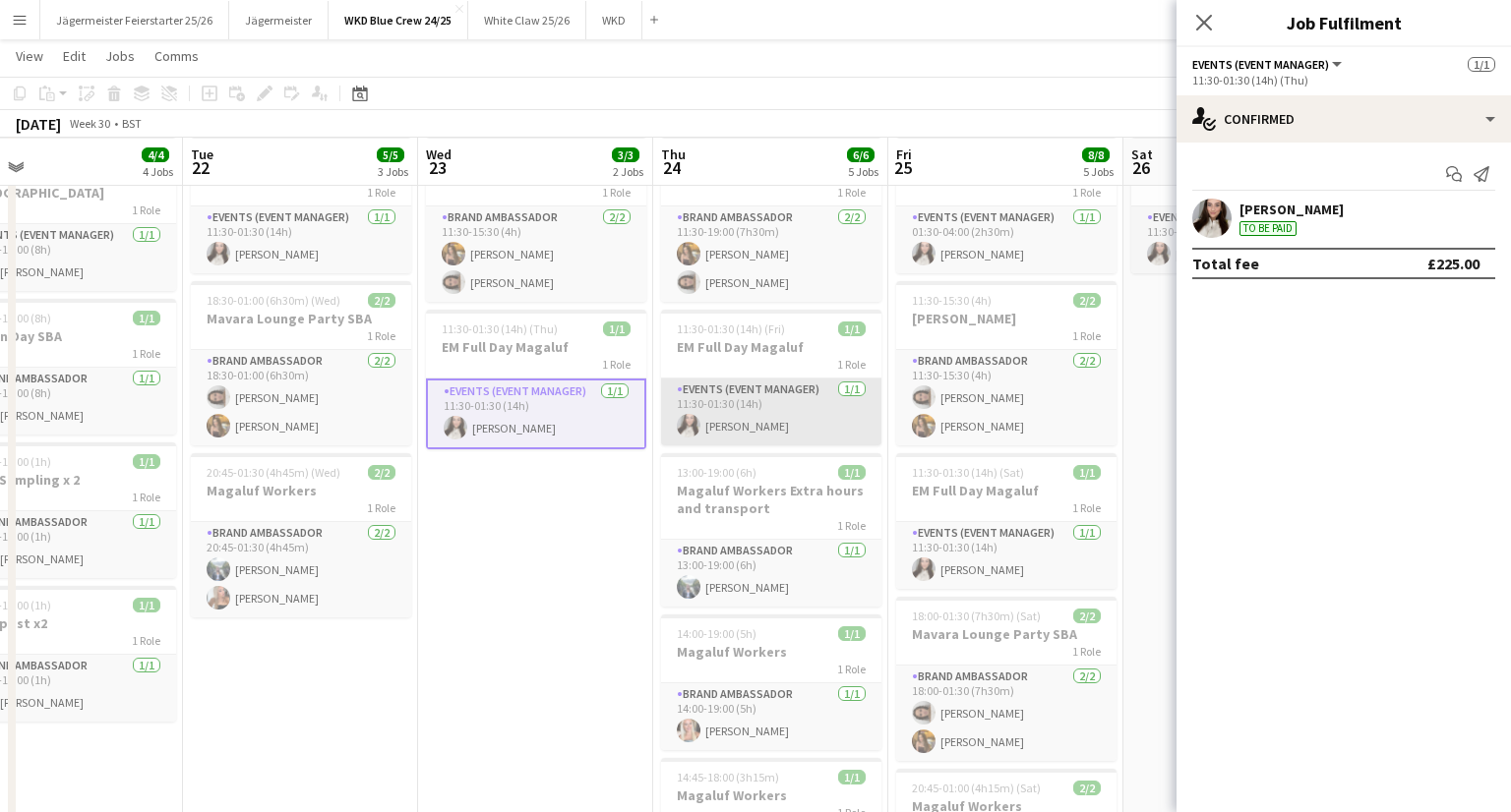
click at [778, 392] on app-card-role "Events (Event Manager) [DATE] 11:30-01:30 (14h) [PERSON_NAME]" at bounding box center [771, 412] width 221 height 67
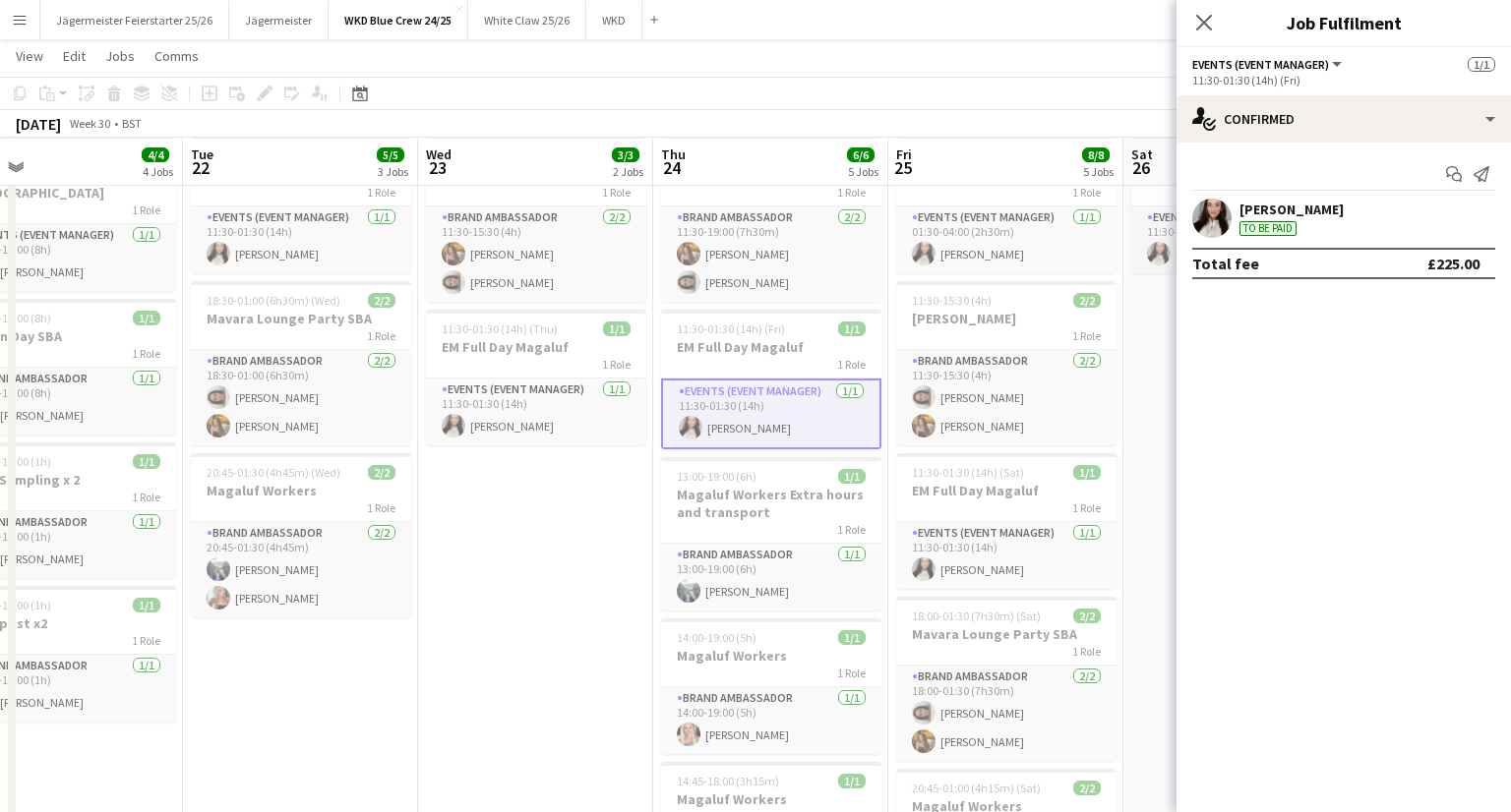
click at [1188, 24] on div "Close pop-in" at bounding box center [1204, 23] width 55 height 45
click at [1200, 25] on icon at bounding box center [1203, 22] width 19 height 19
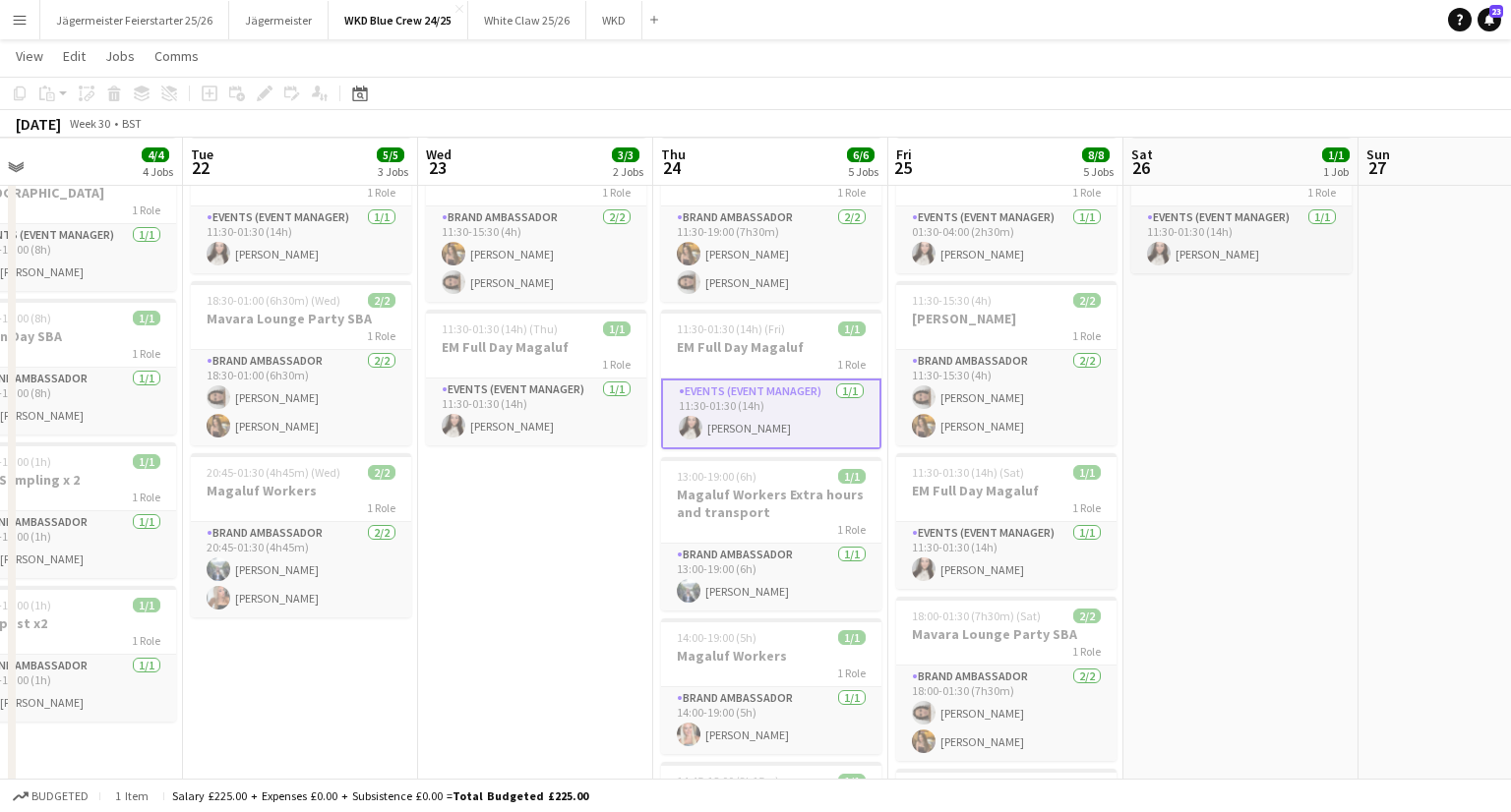
click at [24, 21] on app-icon "Menu" at bounding box center [20, 20] width 16 height 16
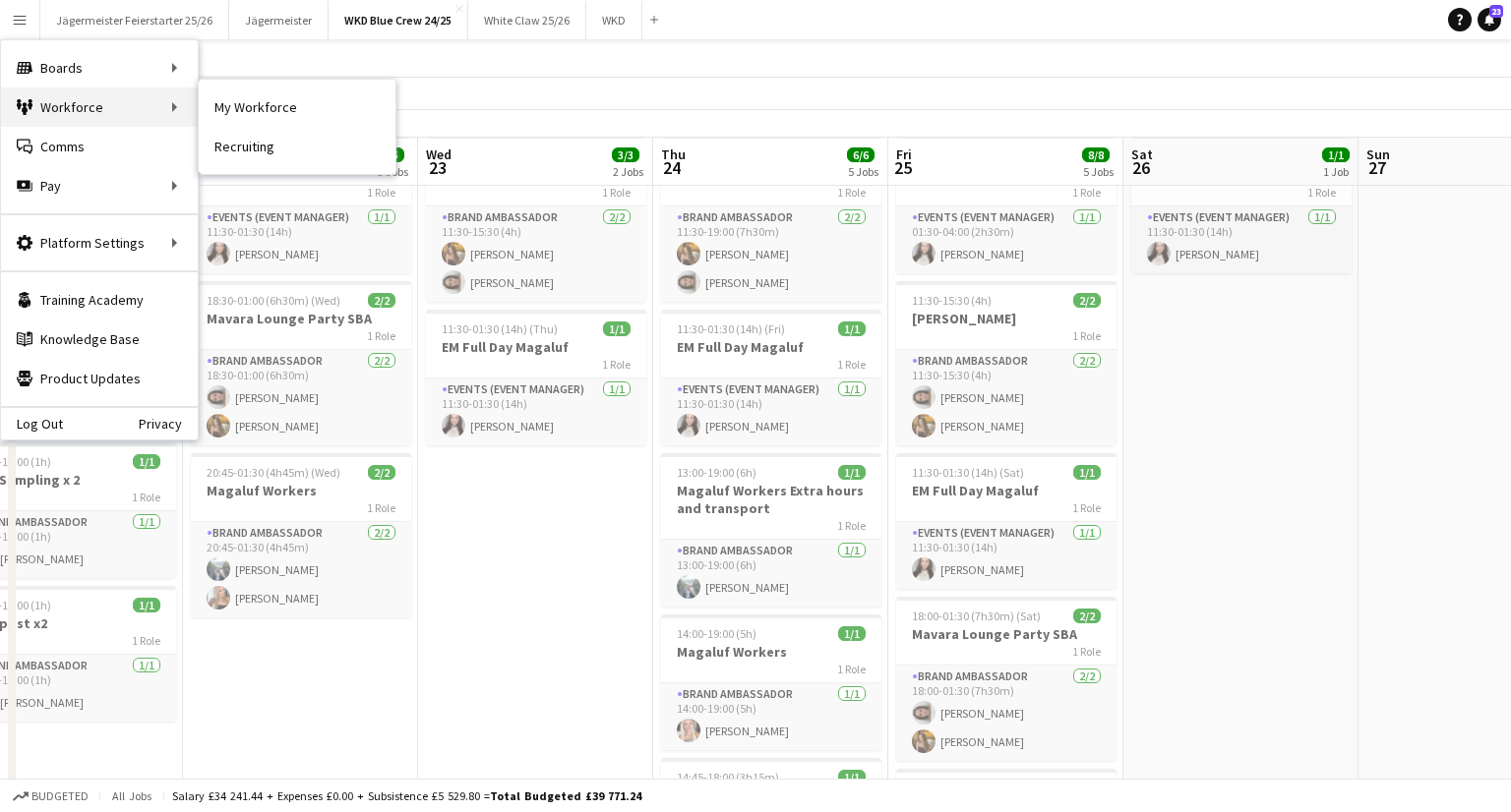
click at [71, 116] on div "Workforce Workforce" at bounding box center [99, 107] width 197 height 40
click at [231, 103] on link "My Workforce" at bounding box center [297, 107] width 197 height 40
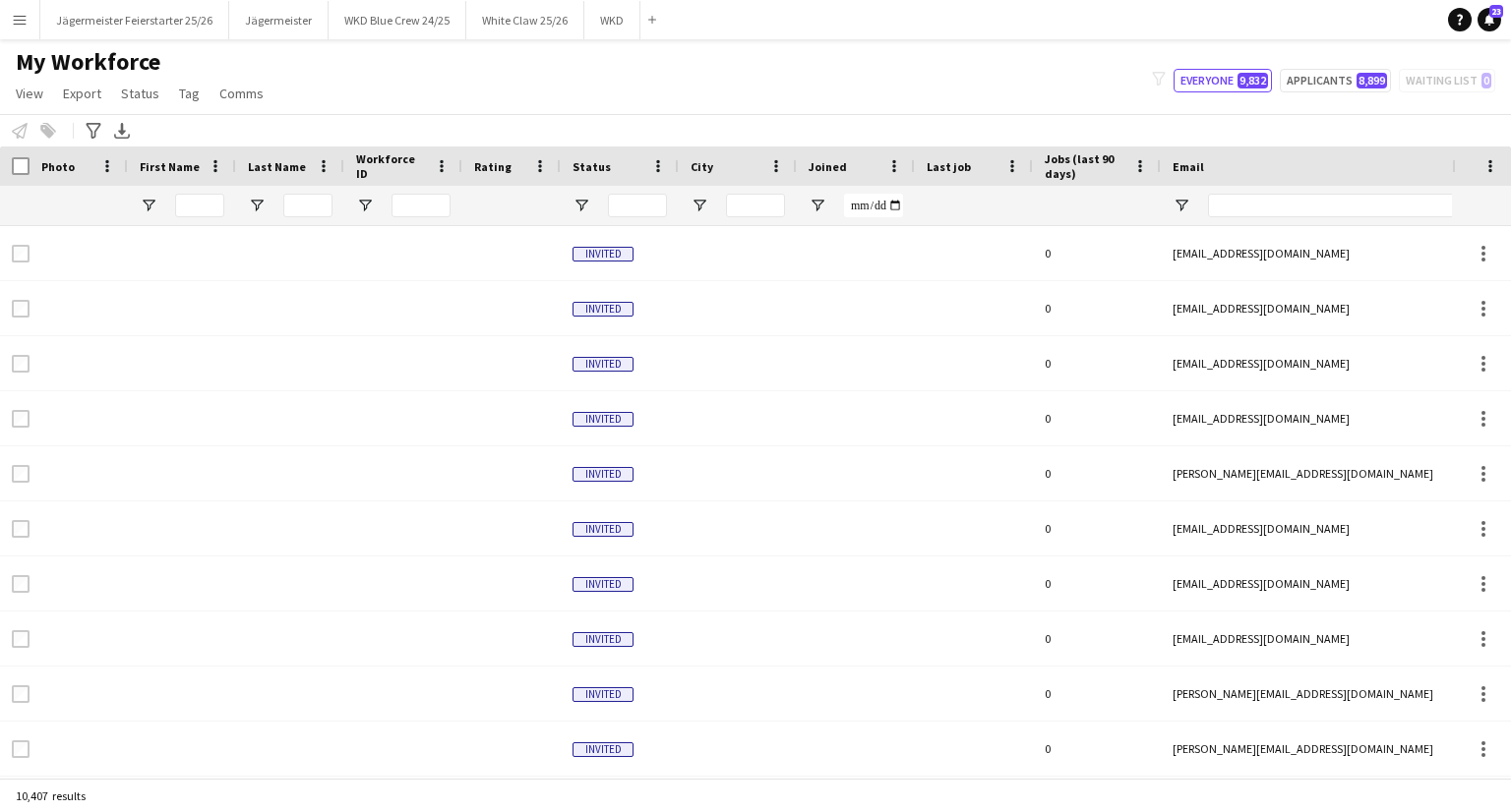
type input "****"
type input "******"
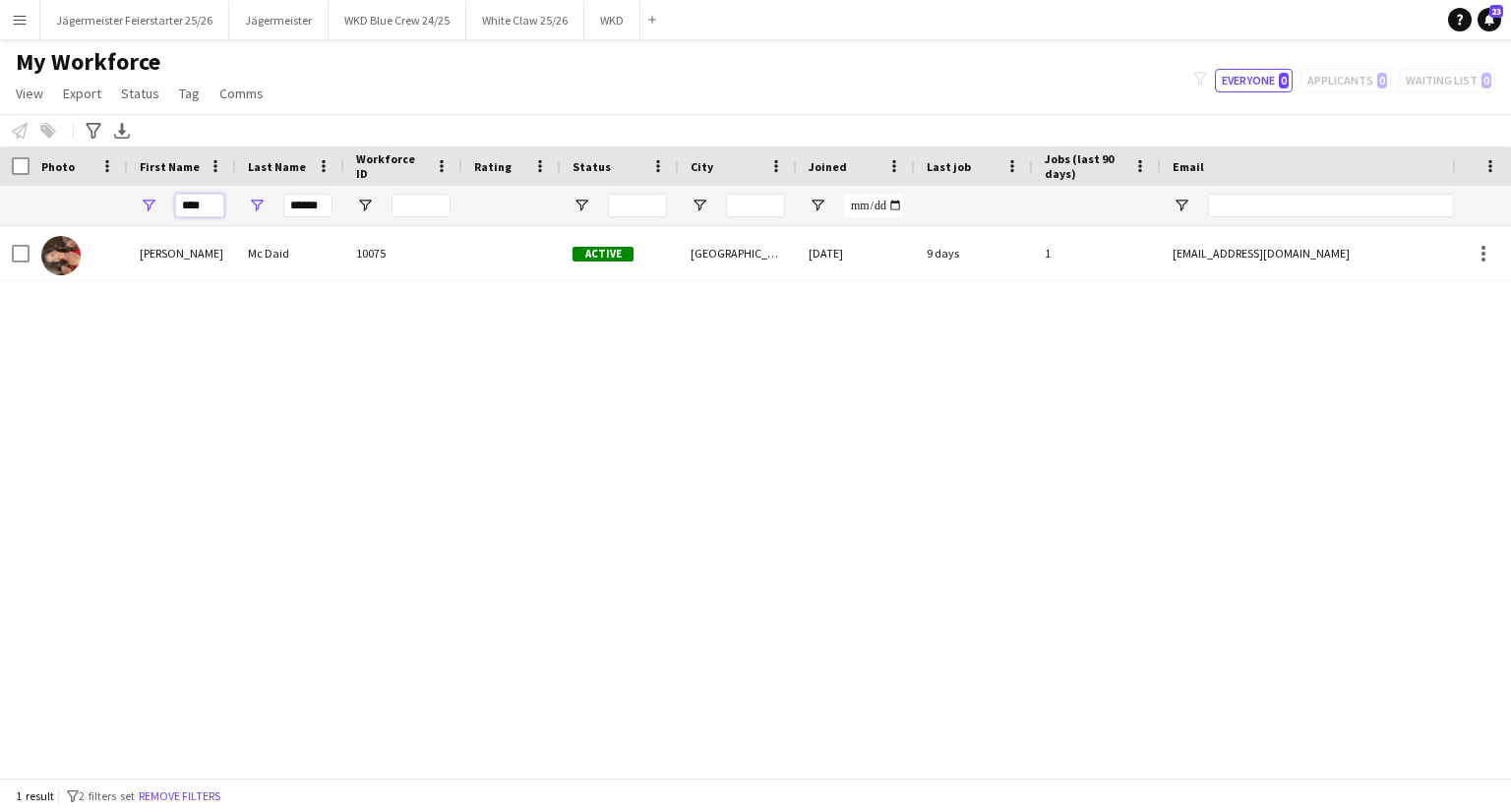
click at [212, 204] on input "****" at bounding box center [200, 206] width 49 height 24
click at [298, 205] on input "******" at bounding box center [308, 206] width 49 height 24
type input "*"
